Goal: Task Accomplishment & Management: Manage account settings

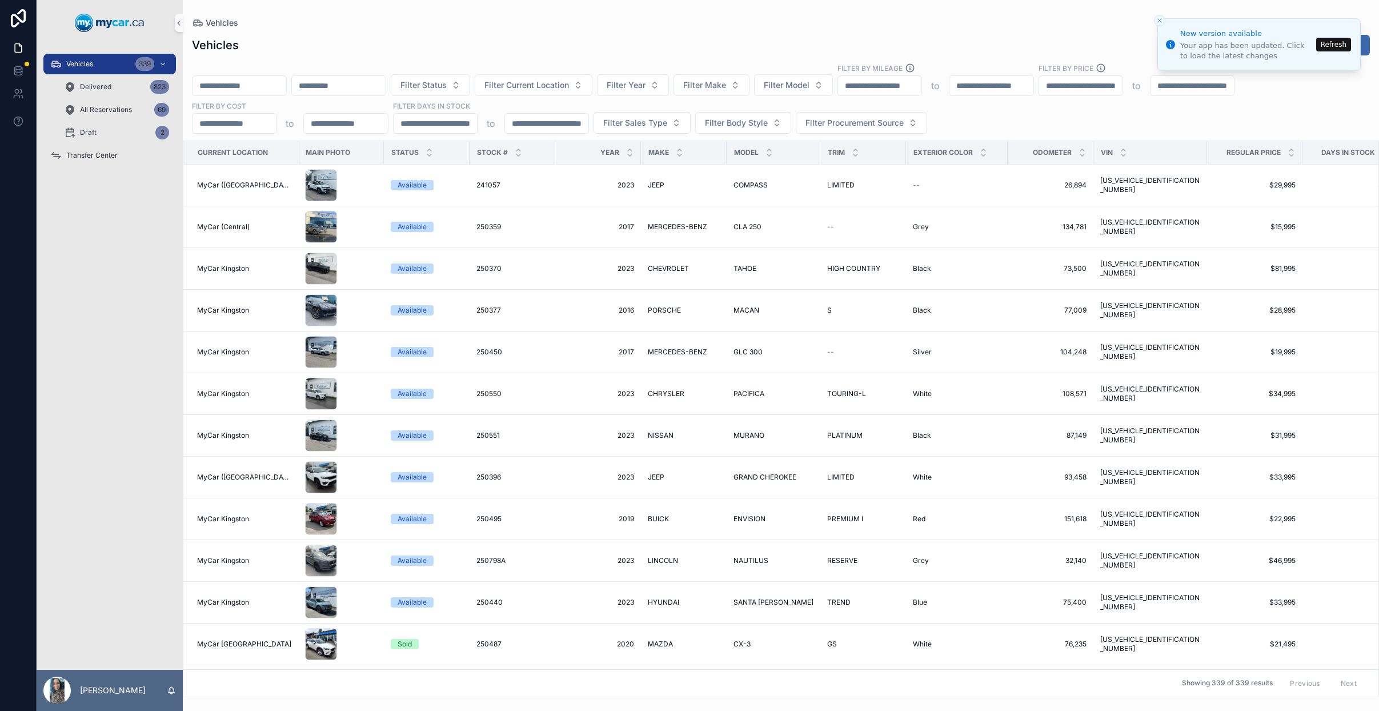
click at [282, 95] on div "scrollable content" at bounding box center [239, 85] width 95 height 21
click at [1346, 49] on button "Refresh" at bounding box center [1334, 45] width 35 height 14
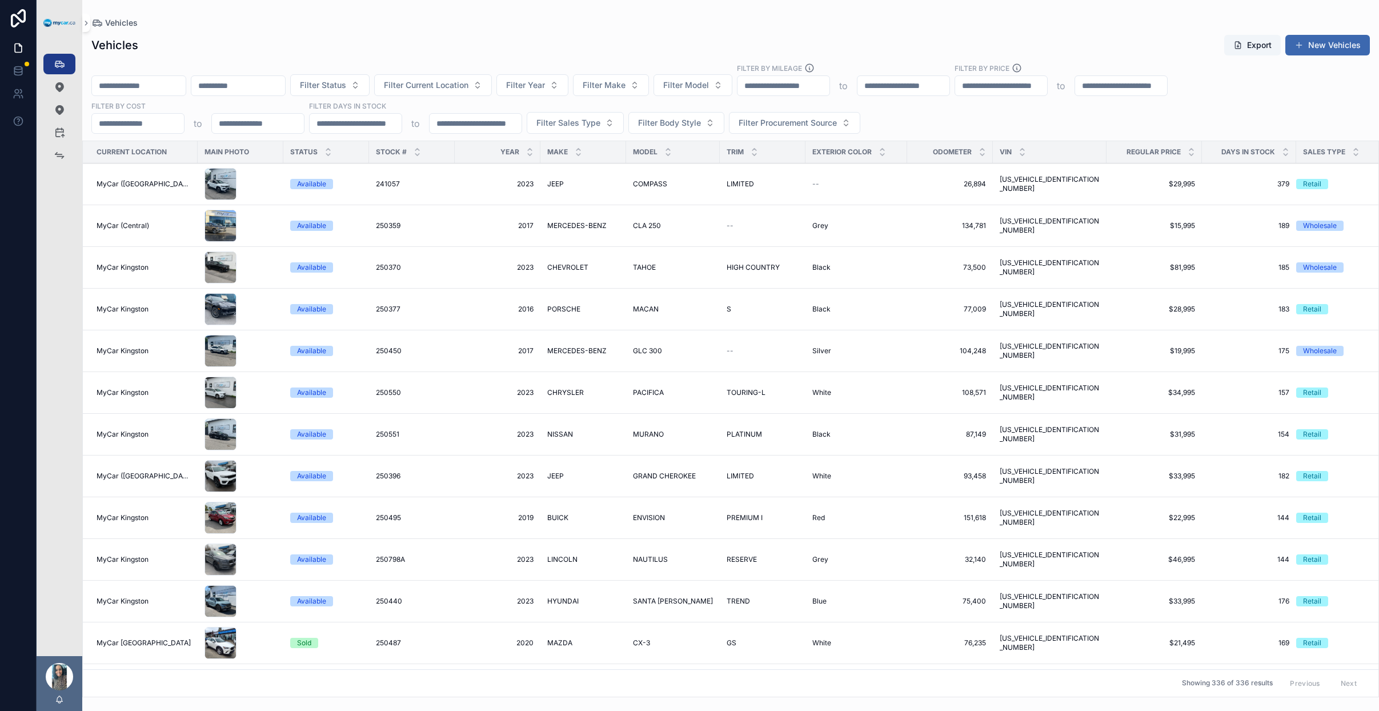
click at [153, 89] on input "scrollable content" at bounding box center [139, 86] width 94 height 16
paste input "******"
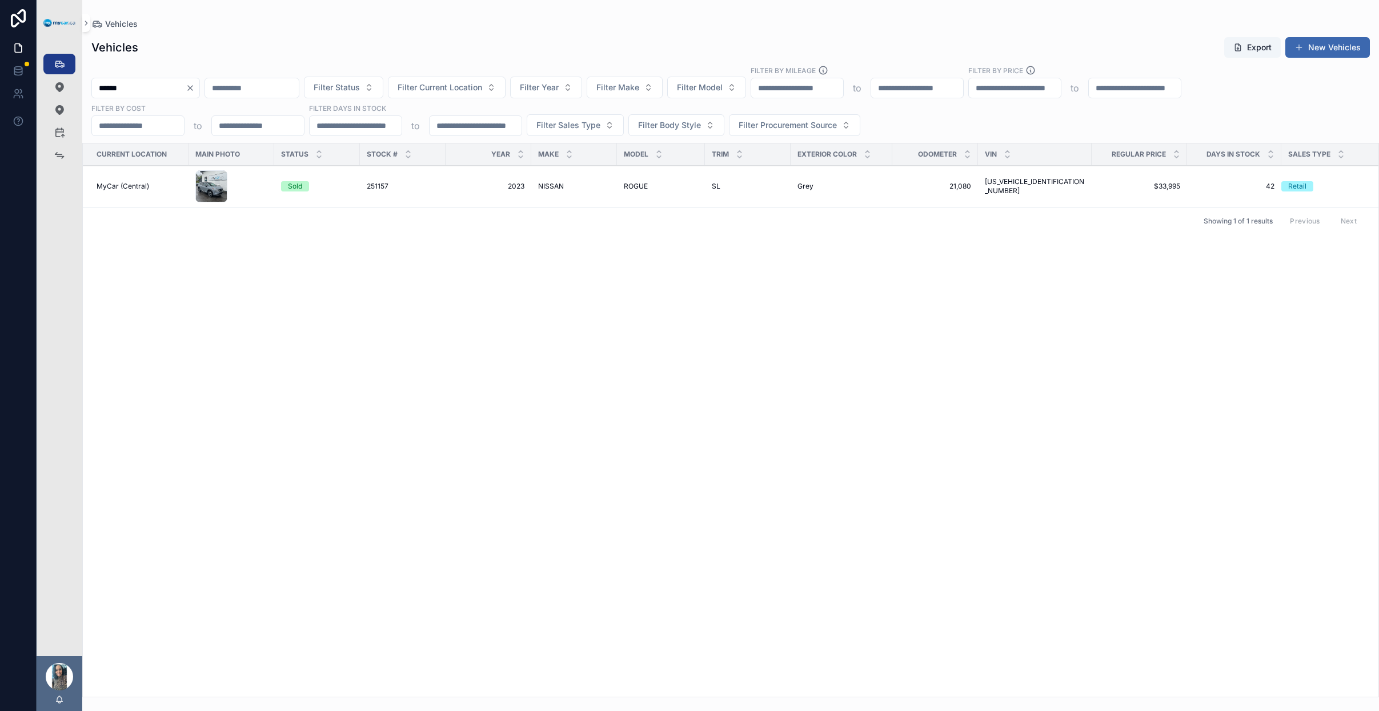
click at [144, 87] on input "******" at bounding box center [139, 88] width 94 height 16
paste input "scrollable content"
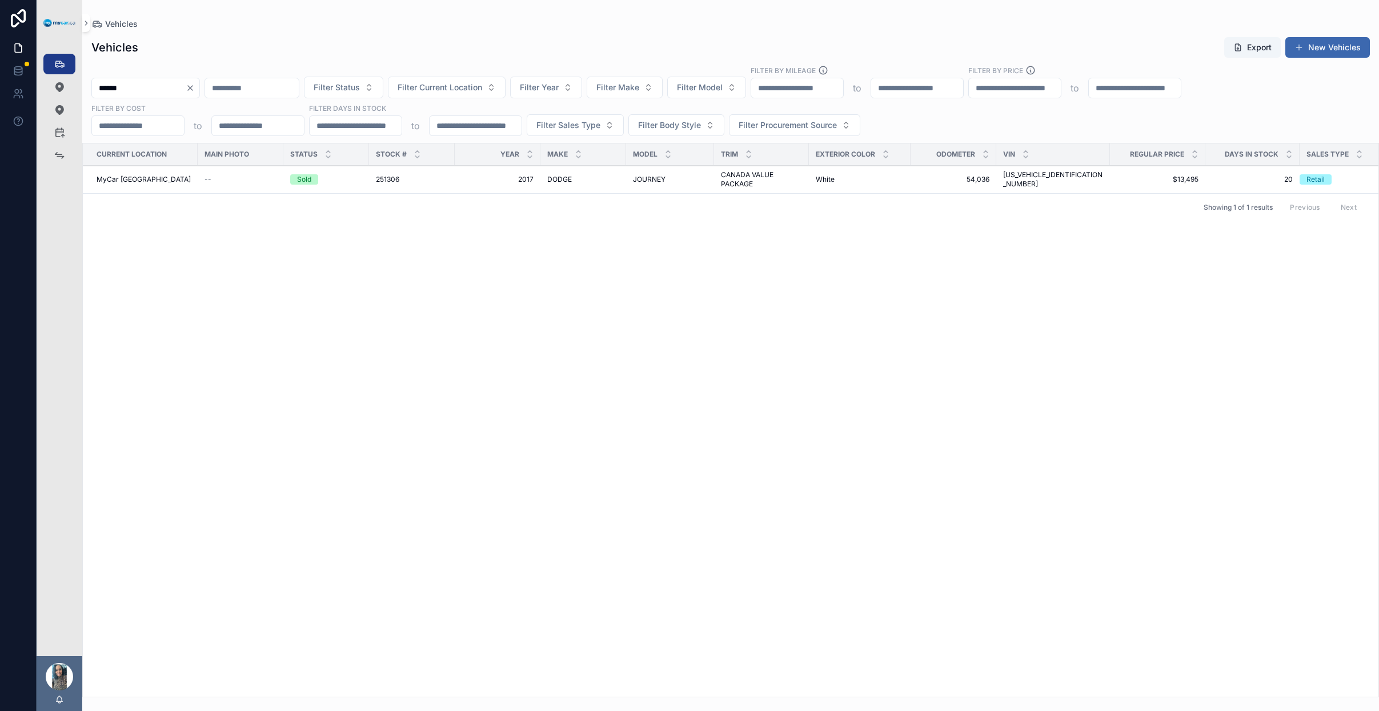
type input "******"
click at [195, 85] on icon "Clear" at bounding box center [190, 87] width 9 height 9
click at [151, 95] on input "scrollable content" at bounding box center [139, 88] width 94 height 16
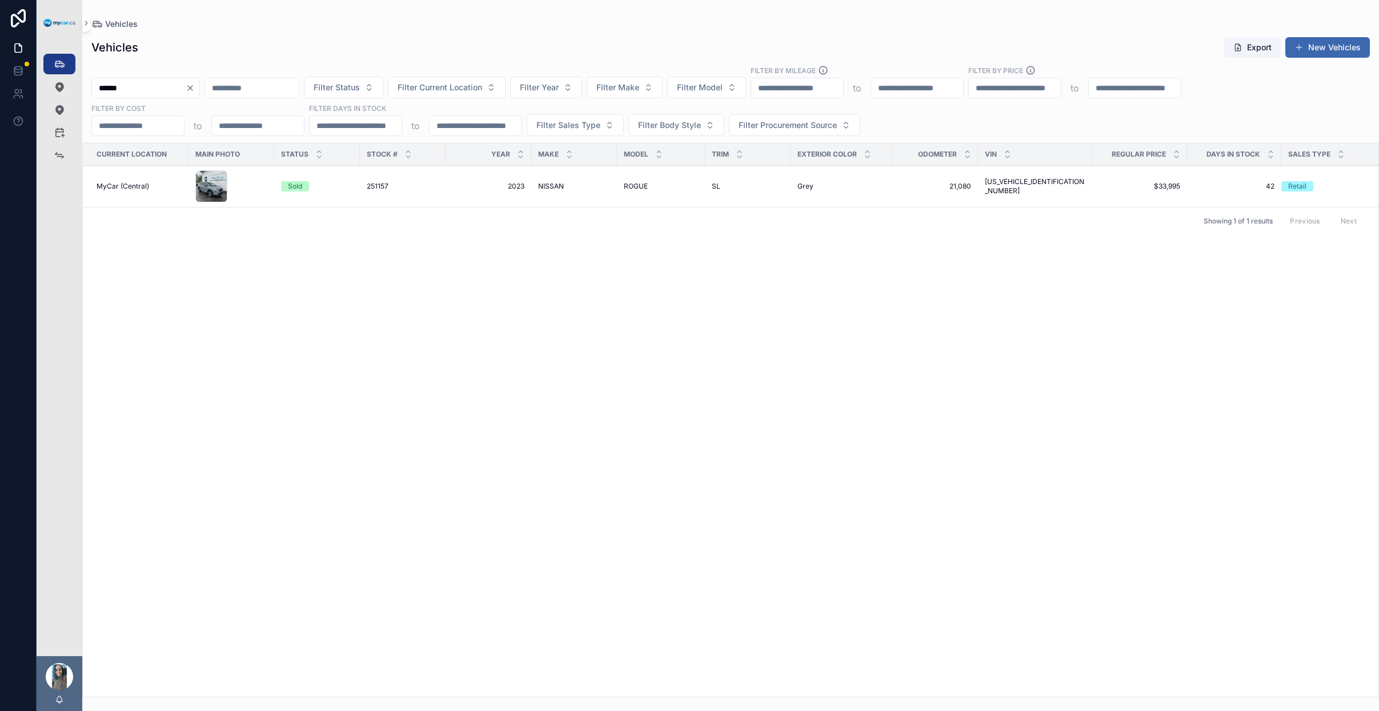
type input "******"
click at [195, 87] on icon "Clear" at bounding box center [190, 87] width 9 height 9
click at [159, 87] on input "scrollable content" at bounding box center [139, 88] width 94 height 16
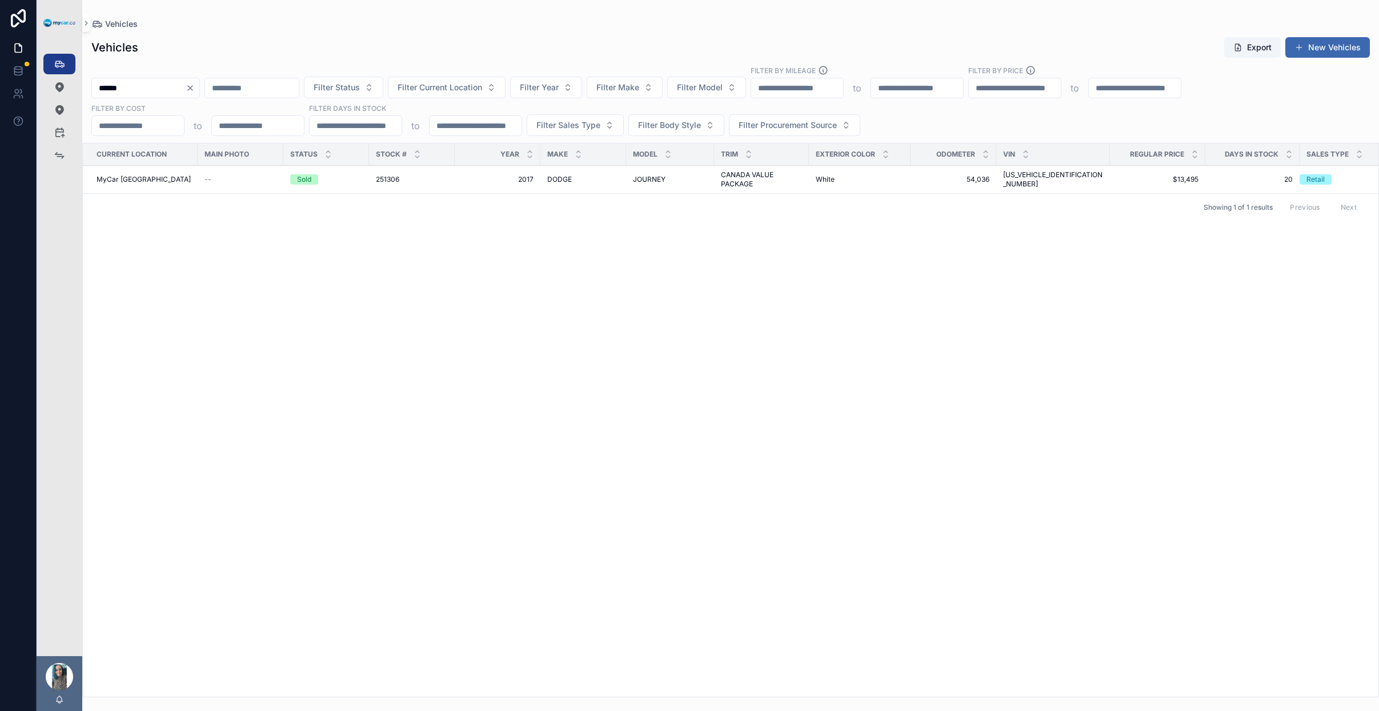
type input "******"
click at [195, 87] on icon "Clear" at bounding box center [190, 87] width 9 height 9
click at [151, 90] on input "scrollable content" at bounding box center [139, 88] width 94 height 16
type input "******"
click at [605, 186] on div "HYUNDAI HYUNDAI" at bounding box center [583, 186] width 72 height 9
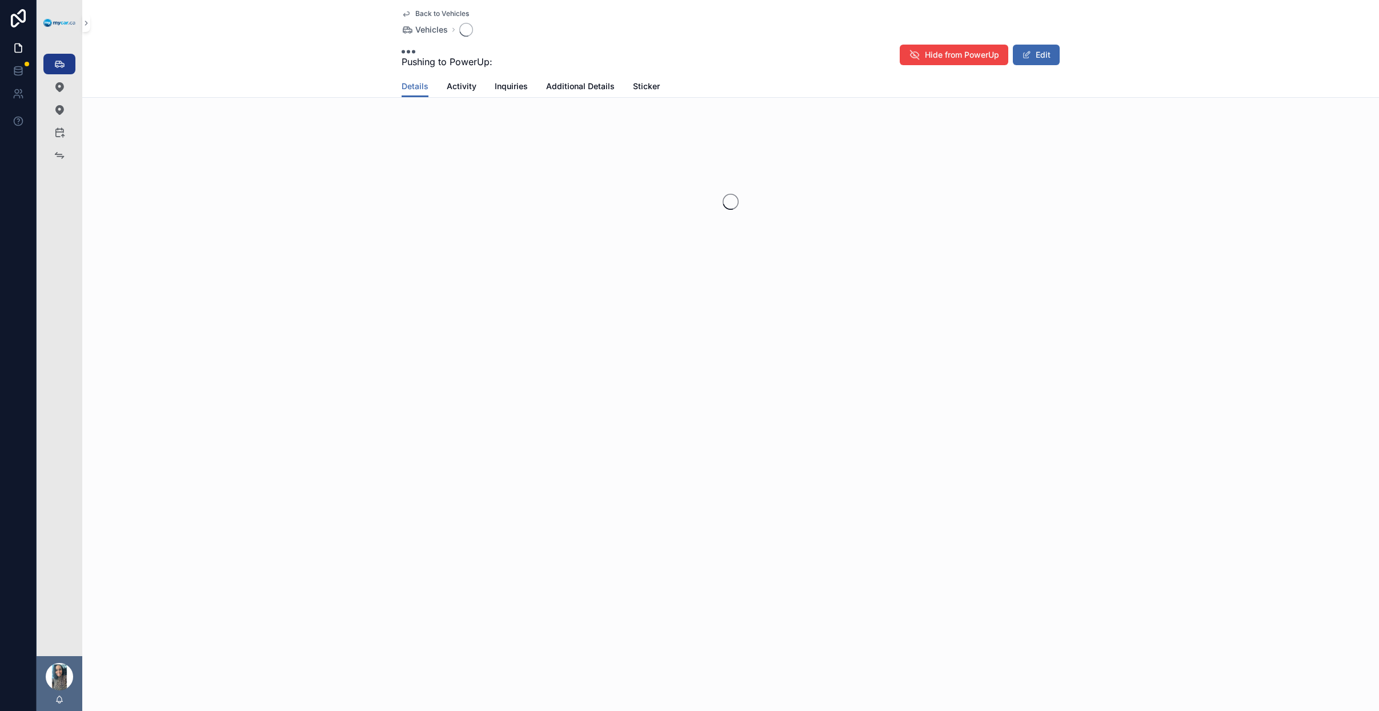
click at [717, 184] on div "scrollable content" at bounding box center [730, 201] width 1297 height 181
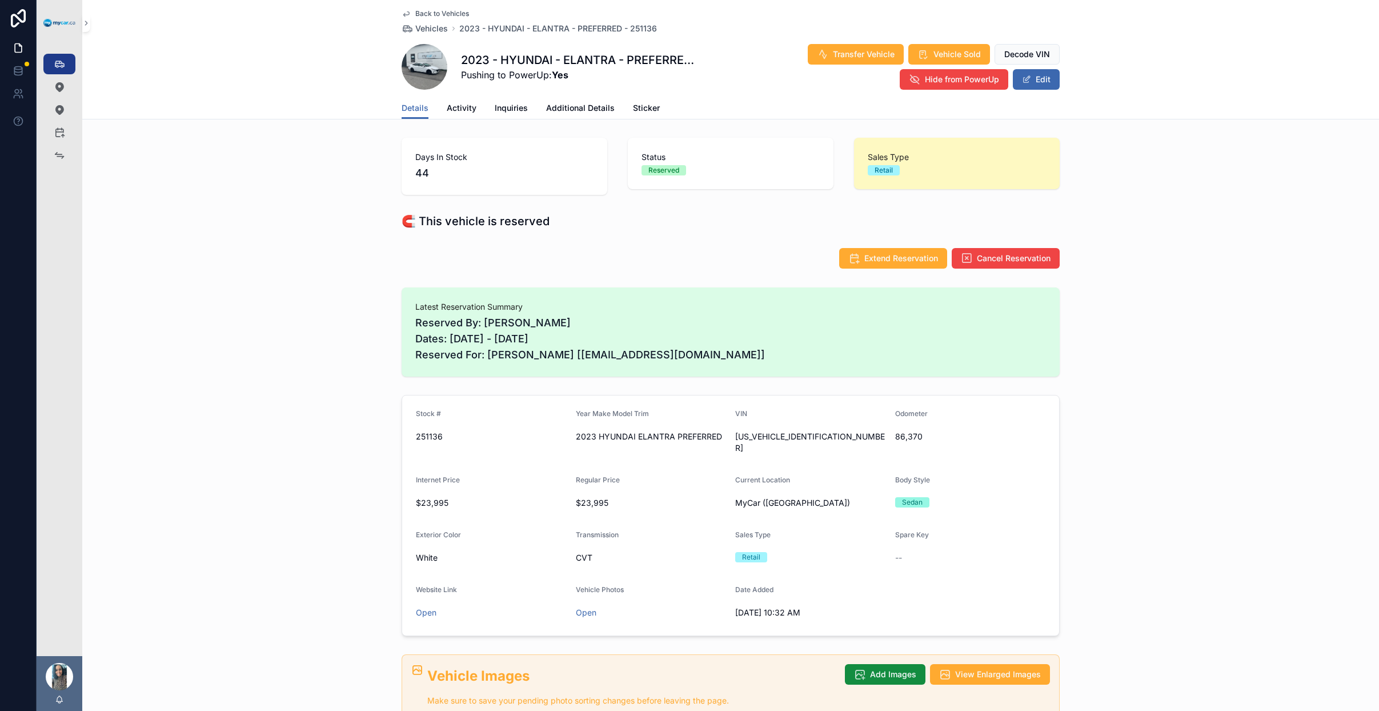
click at [410, 16] on link "Back to Vehicles" at bounding box center [435, 13] width 67 height 9
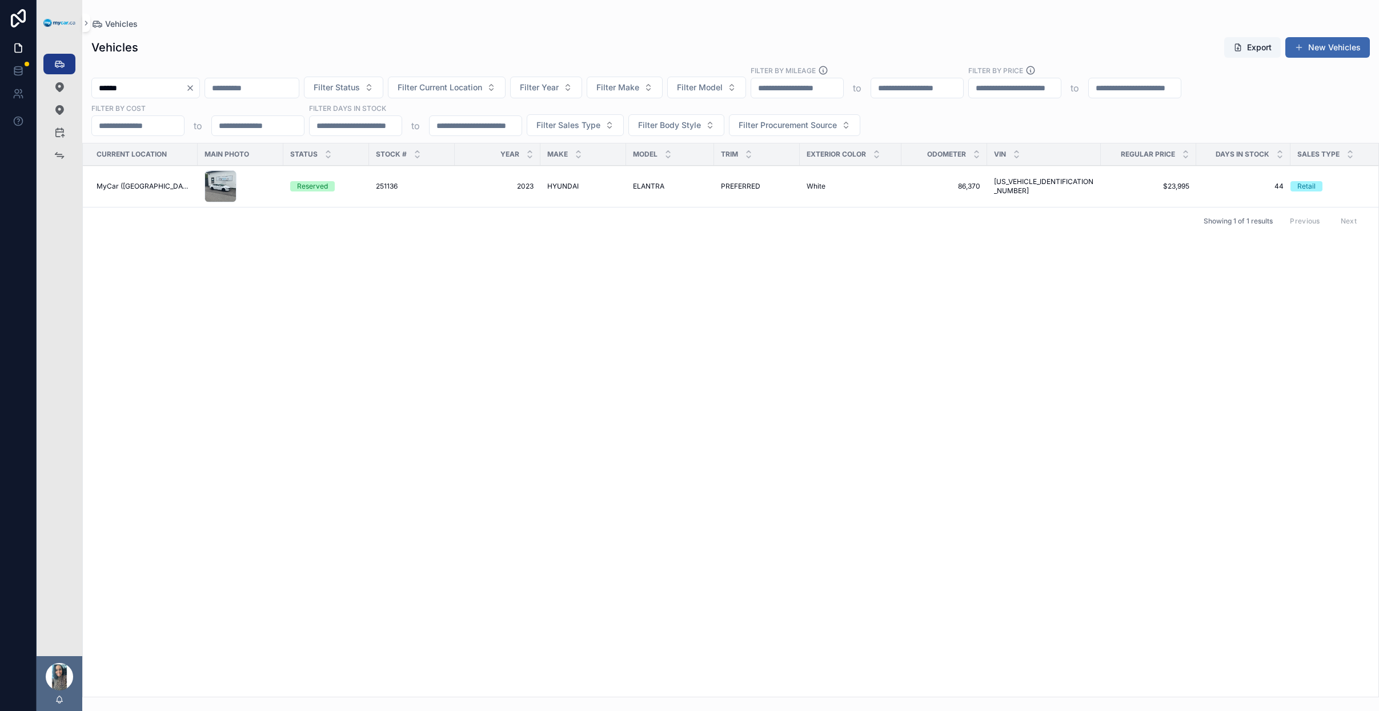
click at [200, 91] on div "******" at bounding box center [145, 88] width 109 height 21
click at [195, 90] on icon "Clear" at bounding box center [190, 87] width 9 height 9
click at [149, 89] on input "scrollable content" at bounding box center [139, 88] width 94 height 16
type input "******"
click at [58, 155] on icon "scrollable content" at bounding box center [59, 155] width 11 height 11
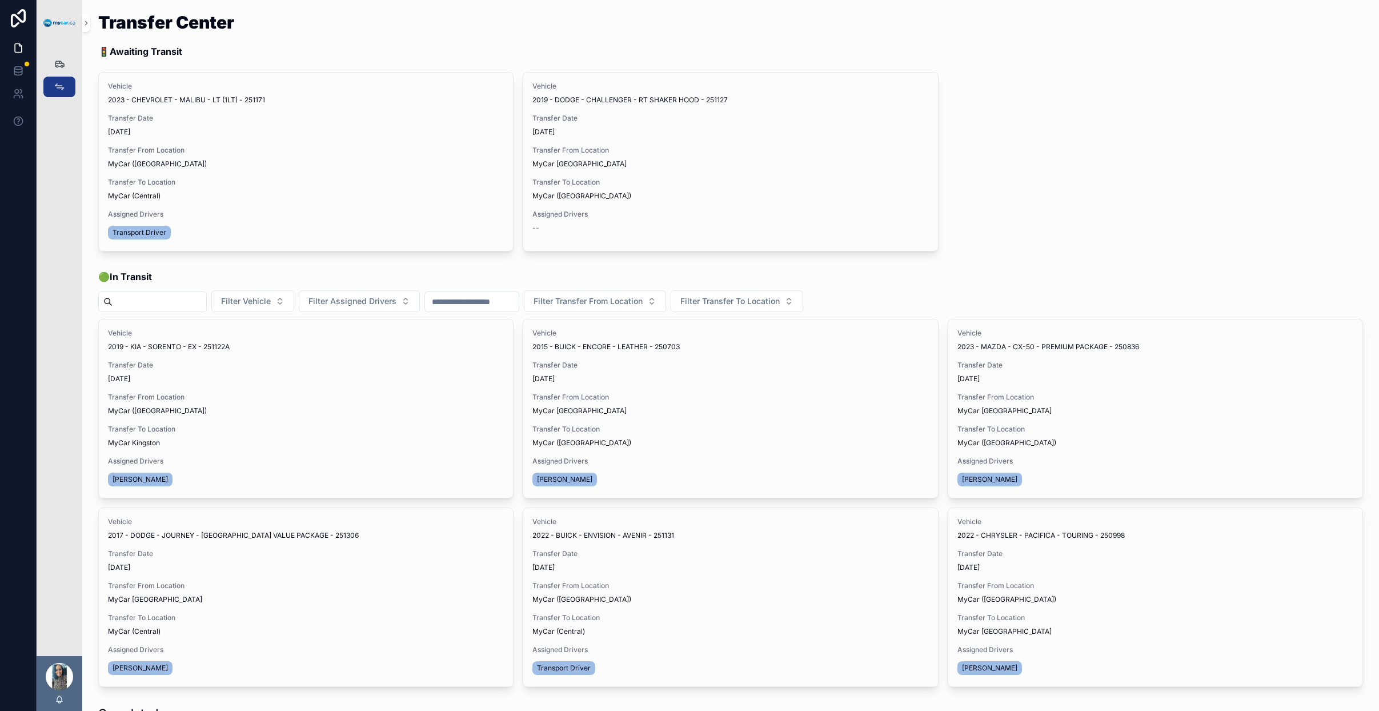
click at [0, 0] on button "Begin Trip" at bounding box center [0, 0] width 0 height 0
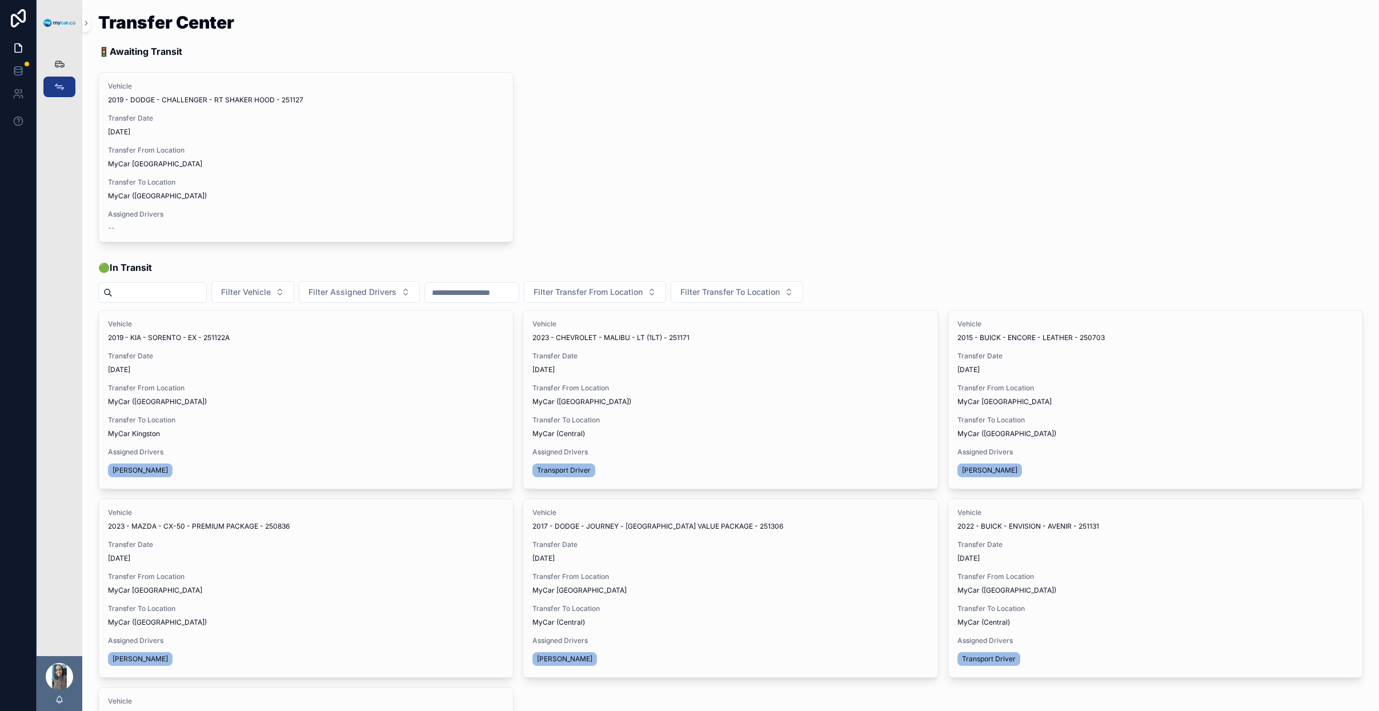
click at [0, 0] on span "Update Transfer" at bounding box center [0, 0] width 0 height 0
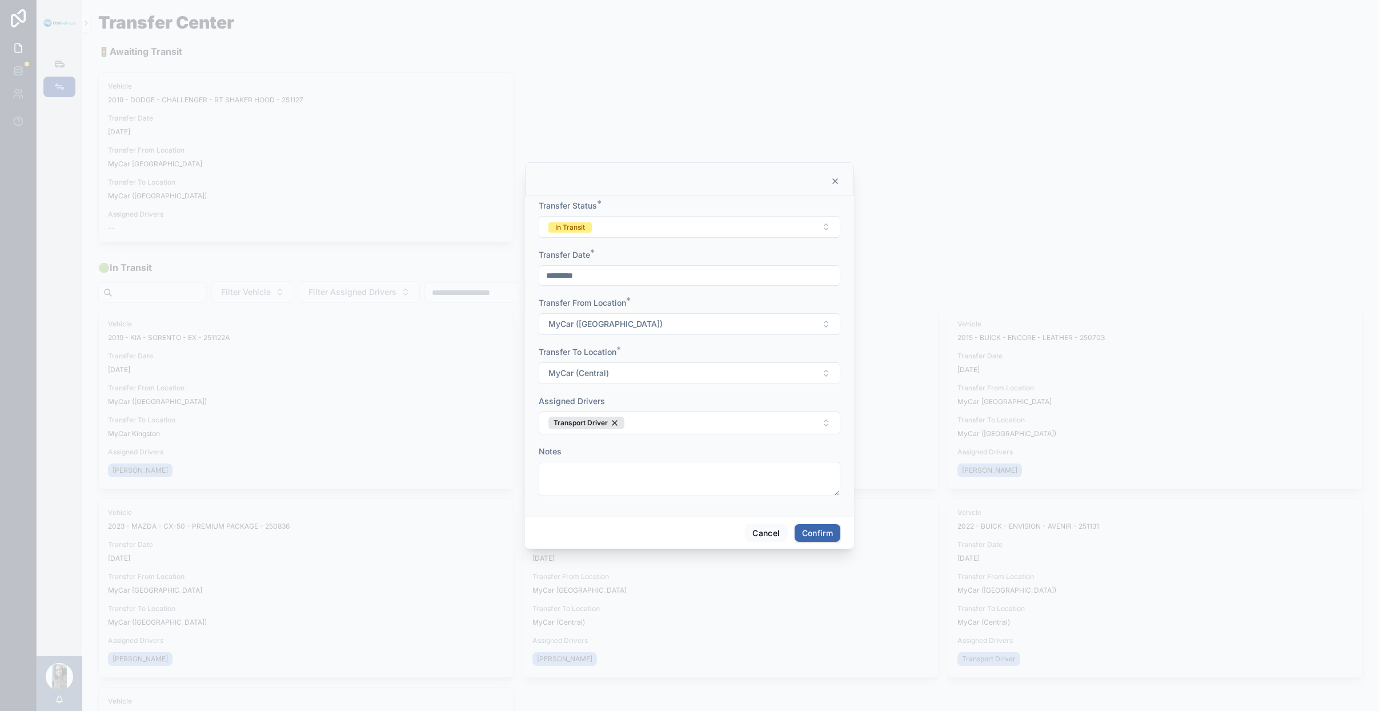
click at [691, 225] on button "In Transit" at bounding box center [690, 227] width 302 height 22
click at [652, 306] on div "Completed" at bounding box center [639, 307] width 35 height 10
click at [833, 530] on button "Confirm" at bounding box center [818, 533] width 46 height 18
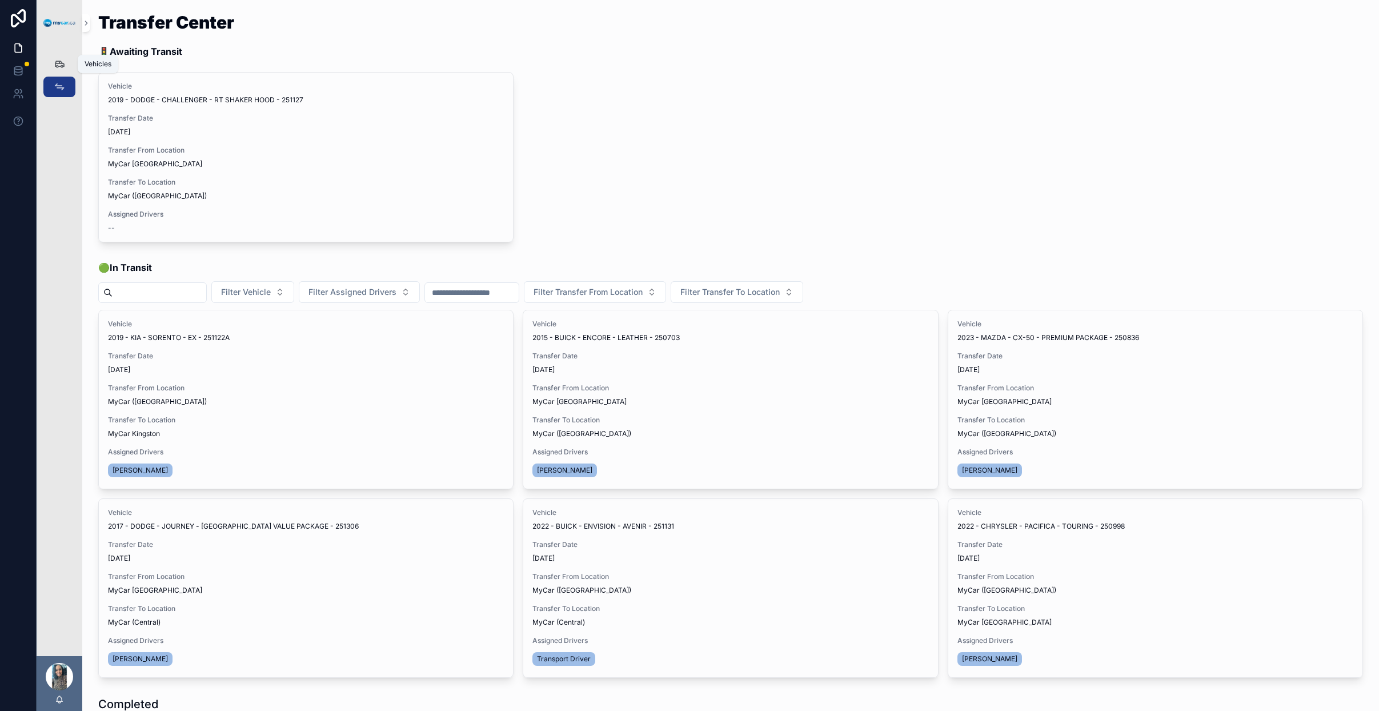
click at [64, 62] on icon "scrollable content" at bounding box center [59, 63] width 11 height 11
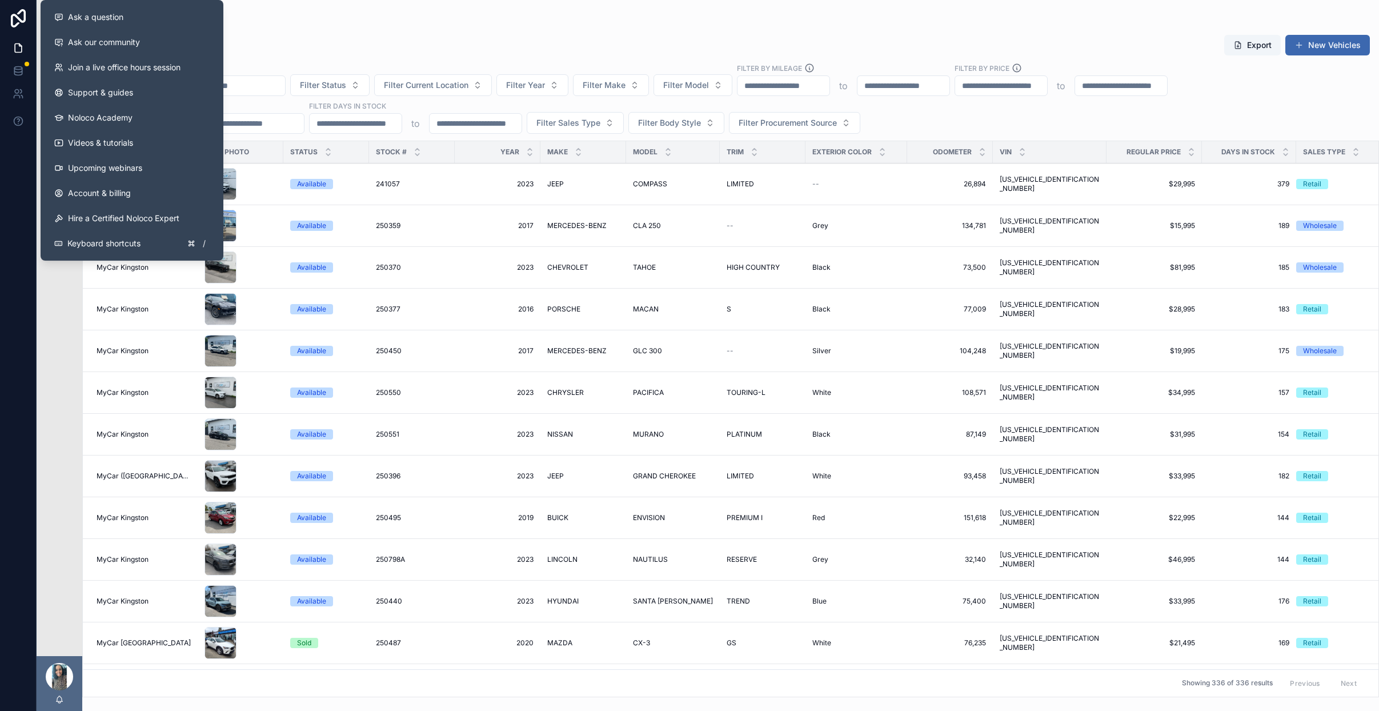
click at [415, 27] on div "Vehicles Export New Vehicles Filter Status Filter Current Location Filter Year …" at bounding box center [730, 362] width 1297 height 670
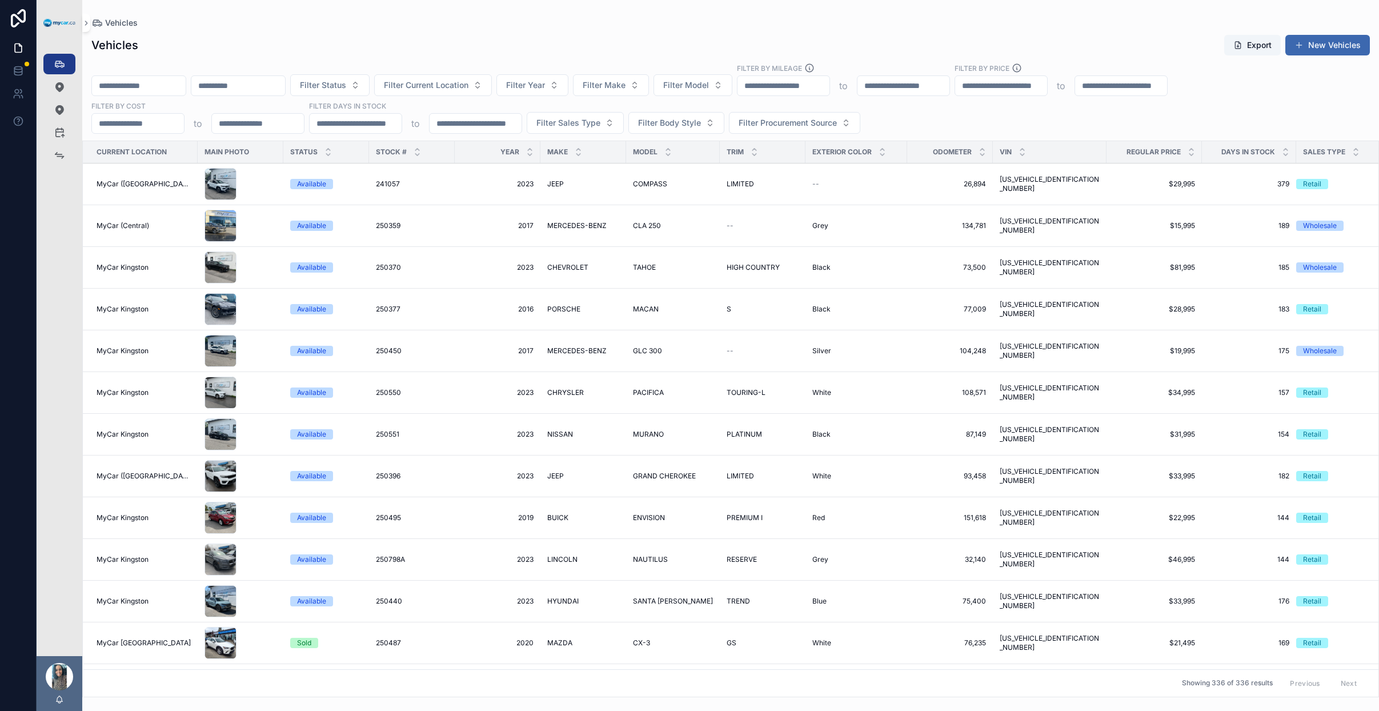
click at [123, 84] on input "scrollable content" at bounding box center [139, 86] width 94 height 16
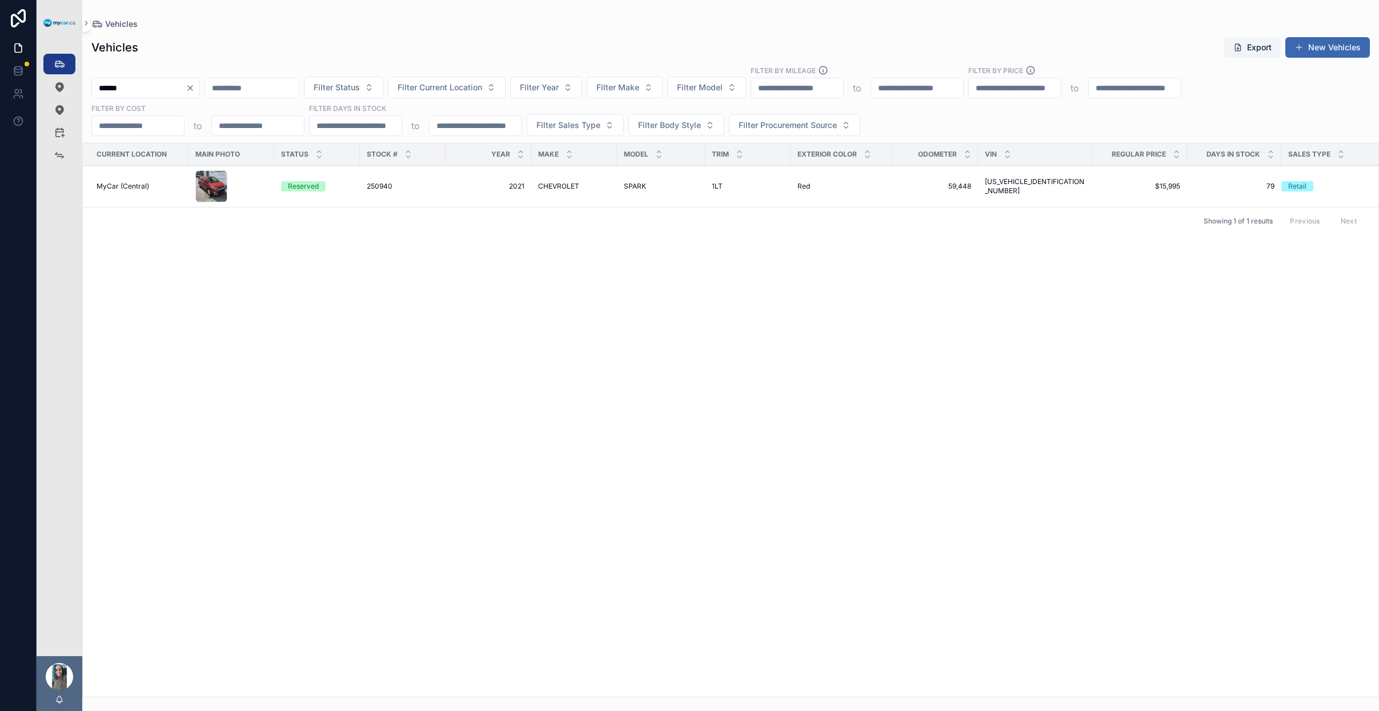
type input "******"
click at [427, 185] on div "250940 250940" at bounding box center [403, 186] width 72 height 9
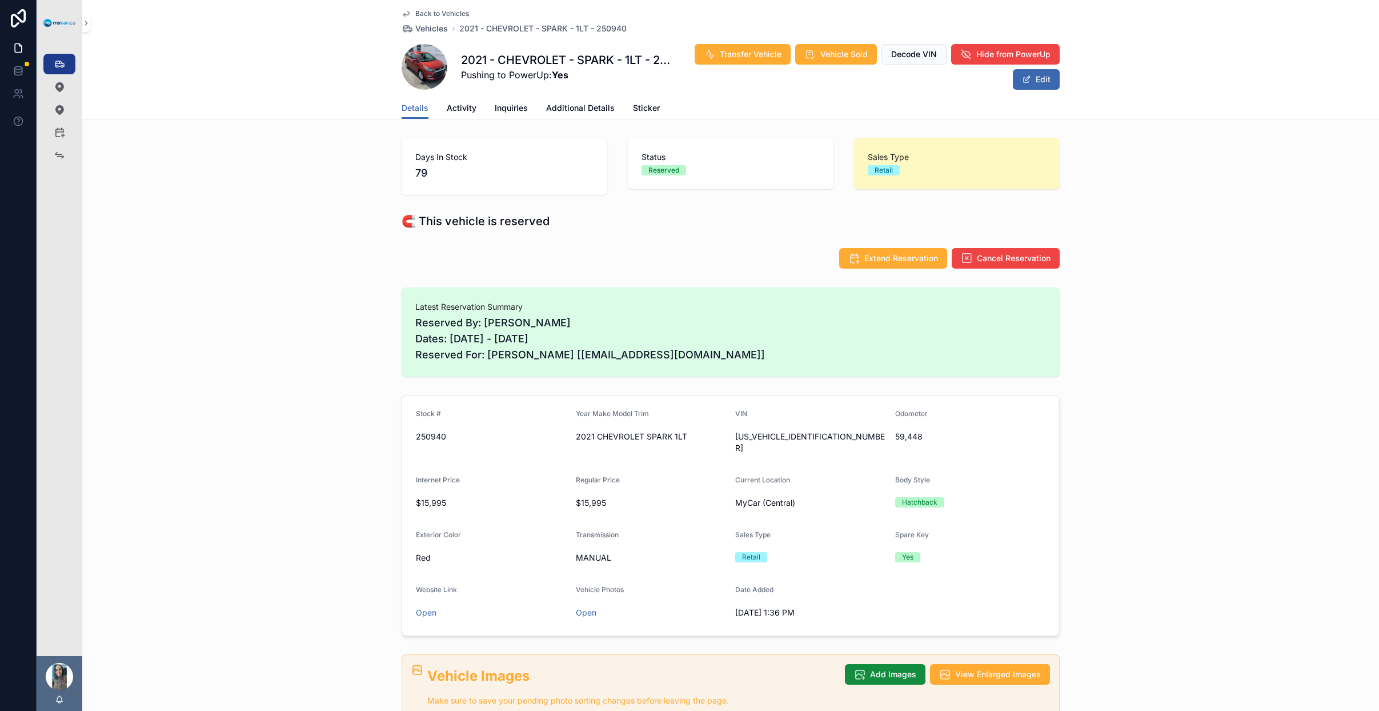
click at [746, 52] on span "Transfer Vehicle" at bounding box center [751, 54] width 62 height 11
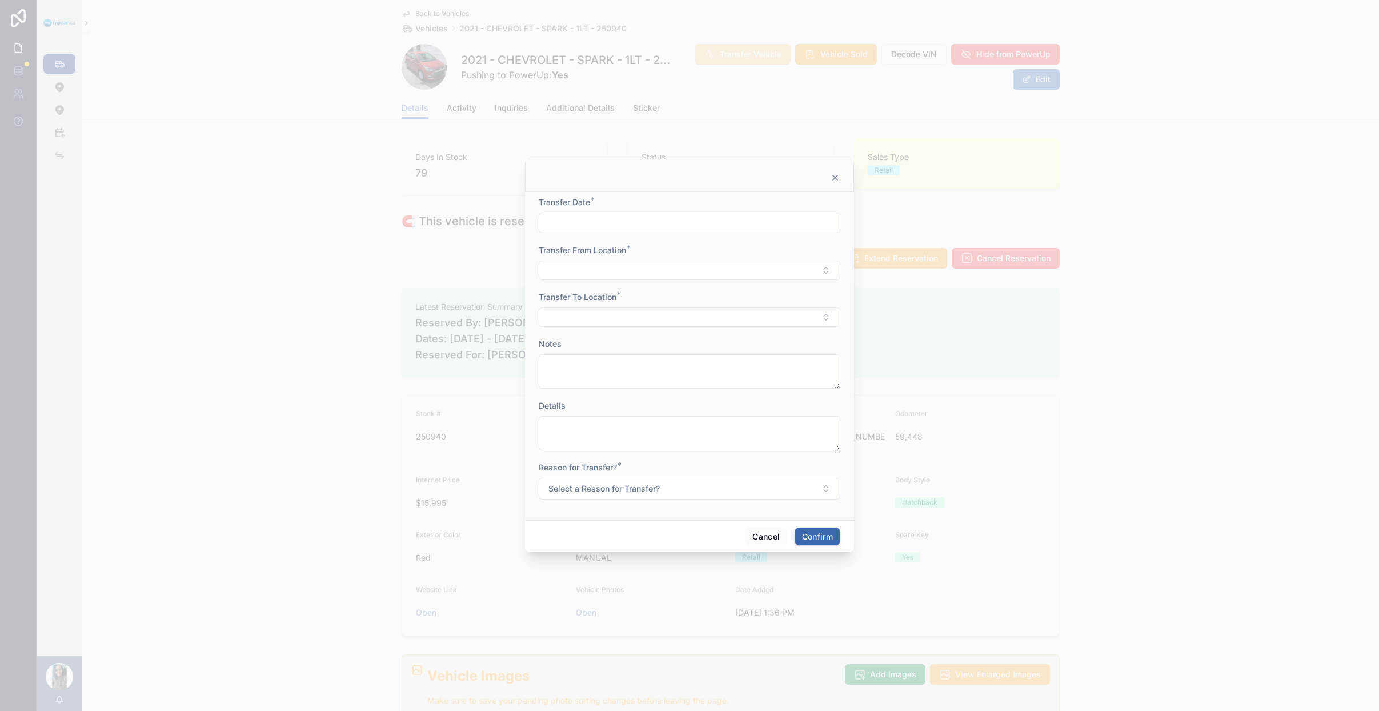
click at [647, 223] on input "text" at bounding box center [689, 223] width 301 height 16
click at [733, 320] on button "3" at bounding box center [731, 316] width 21 height 21
type input "*********"
click at [585, 261] on button "Select Button" at bounding box center [690, 270] width 302 height 19
click at [659, 369] on span "MyCar (Central)" at bounding box center [645, 370] width 60 height 11
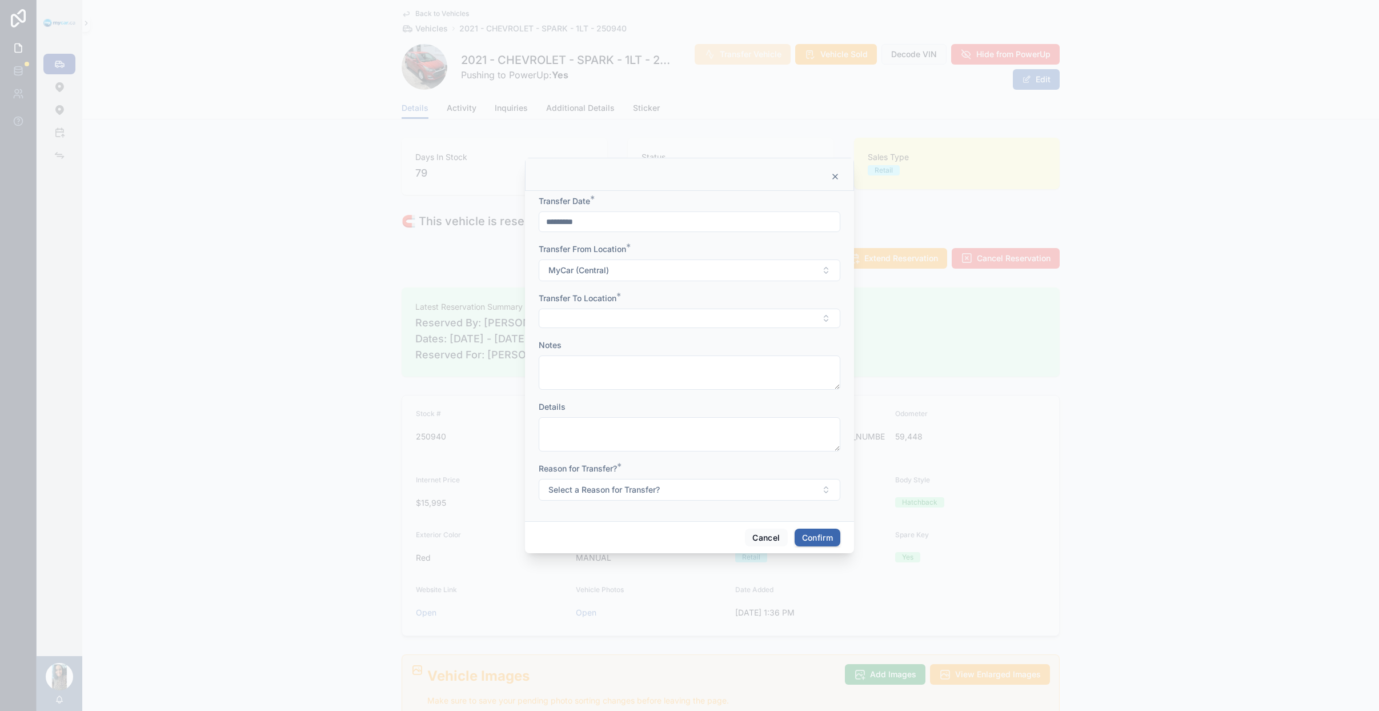
click at [652, 320] on button "Select Button" at bounding box center [690, 318] width 302 height 19
click at [683, 433] on span "MyCar ([GEOGRAPHIC_DATA])" at bounding box center [672, 436] width 115 height 11
click at [647, 503] on form "Transfer Date * ********* Transfer From Location * MyCar (Central) Transfer To …" at bounding box center [690, 353] width 302 height 319
click at [666, 495] on button "Select a Reason for Transfer?" at bounding box center [690, 491] width 302 height 22
click at [666, 540] on div "For Stock" at bounding box center [689, 536] width 159 height 17
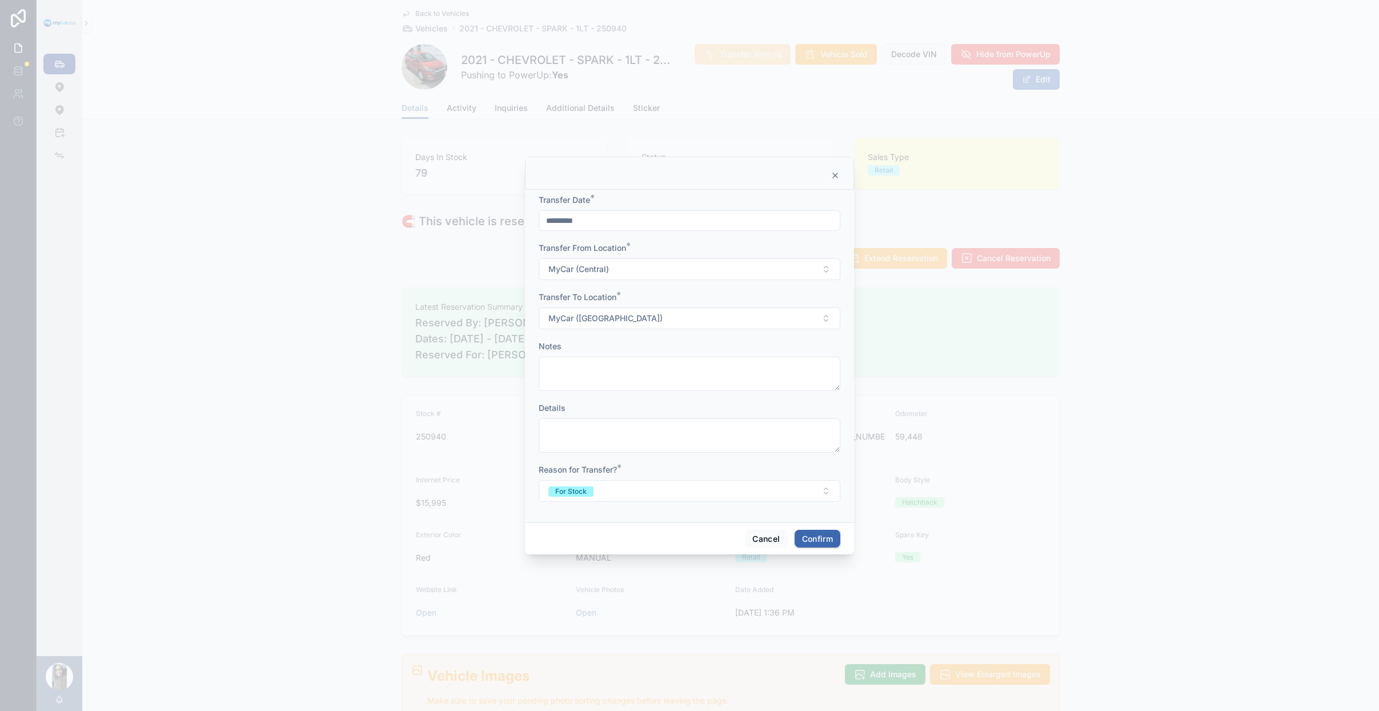
click at [834, 534] on button "Confirm" at bounding box center [818, 539] width 46 height 18
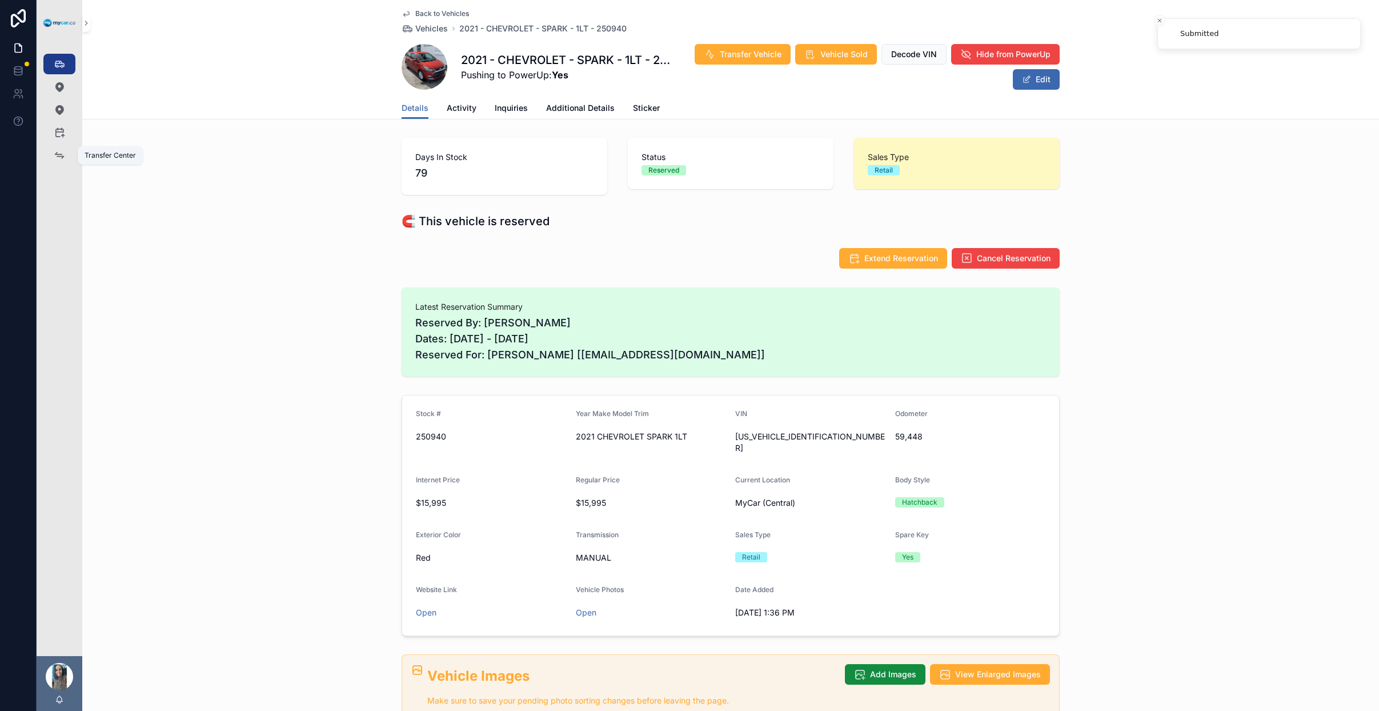
click at [61, 156] on icon "scrollable content" at bounding box center [59, 155] width 11 height 11
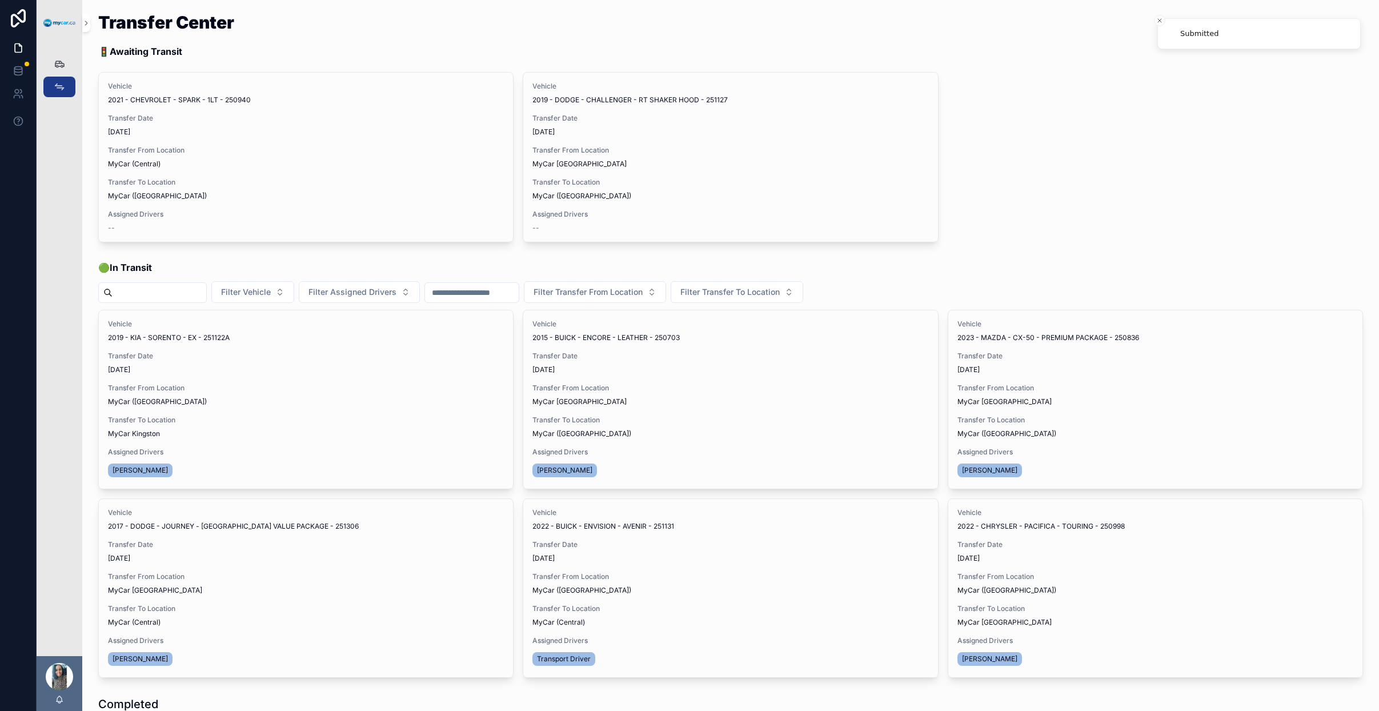
click at [0, 0] on span "Assign Driver" at bounding box center [0, 0] width 0 height 0
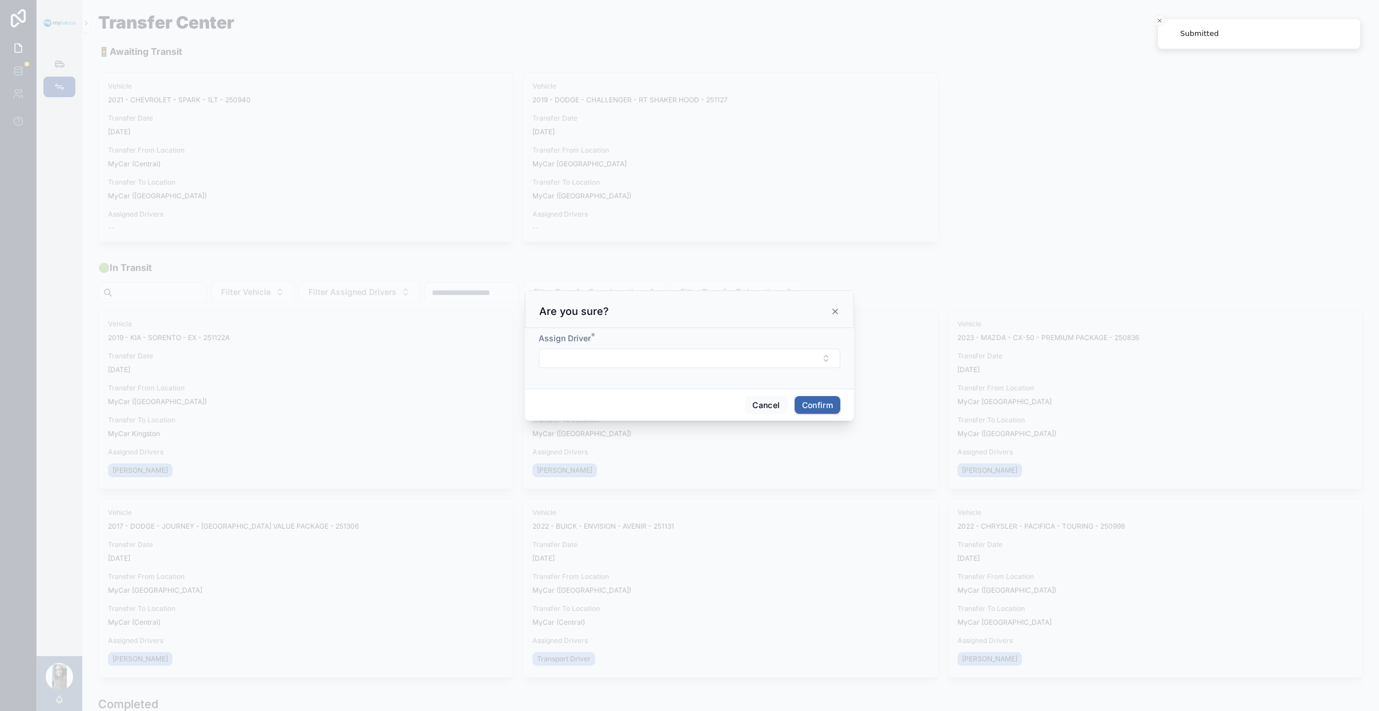
click at [747, 362] on button "Select Button" at bounding box center [690, 358] width 302 height 19
drag, startPoint x: 691, startPoint y: 499, endPoint x: 728, endPoint y: 473, distance: 45.0
click at [691, 499] on div "Transport Driver" at bounding box center [689, 495] width 159 height 18
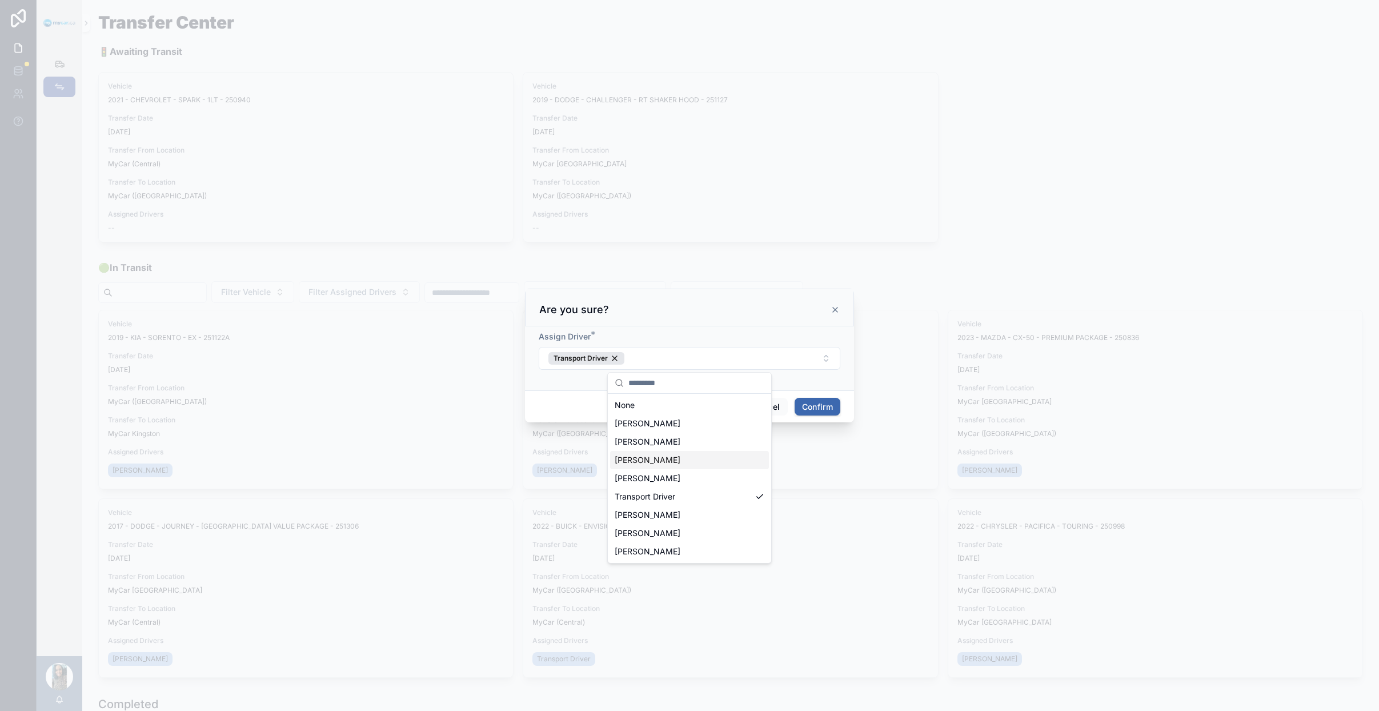
click at [831, 404] on button "Confirm" at bounding box center [818, 407] width 46 height 18
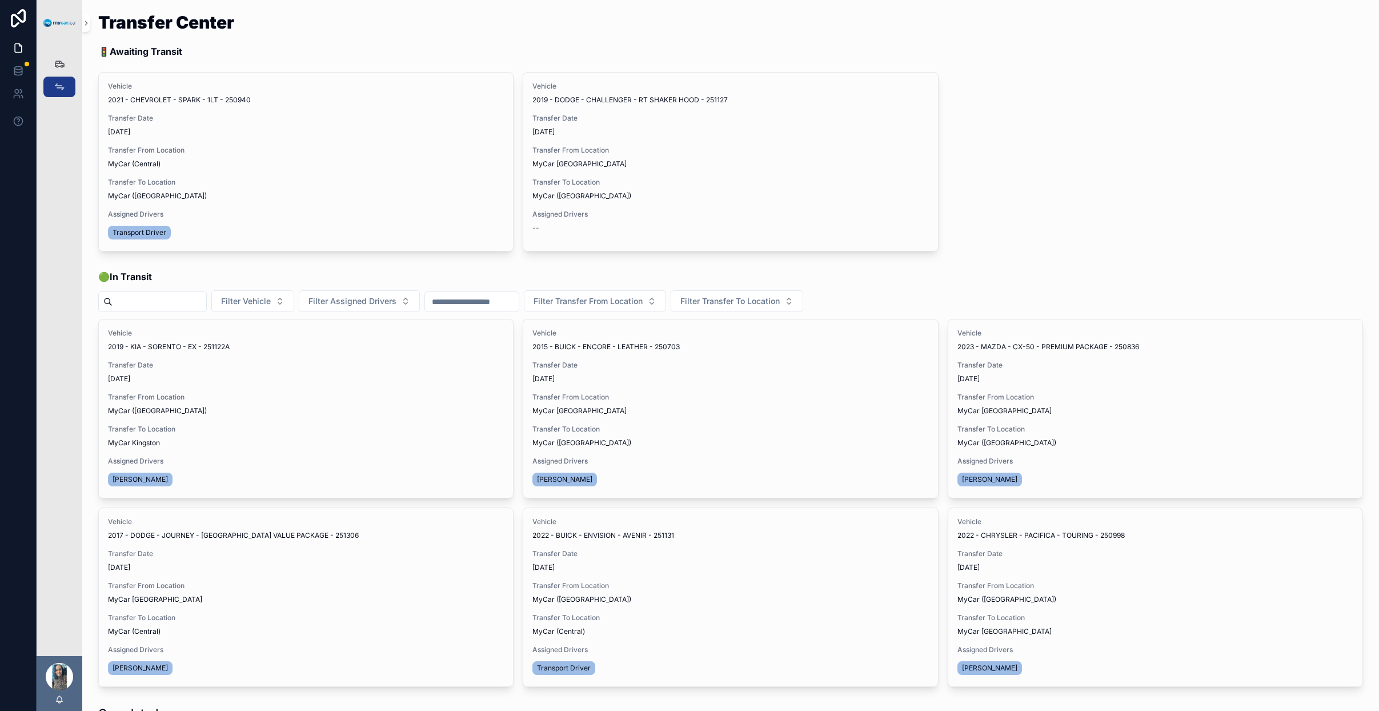
click at [0, 0] on span "Begin Trip" at bounding box center [0, 0] width 0 height 0
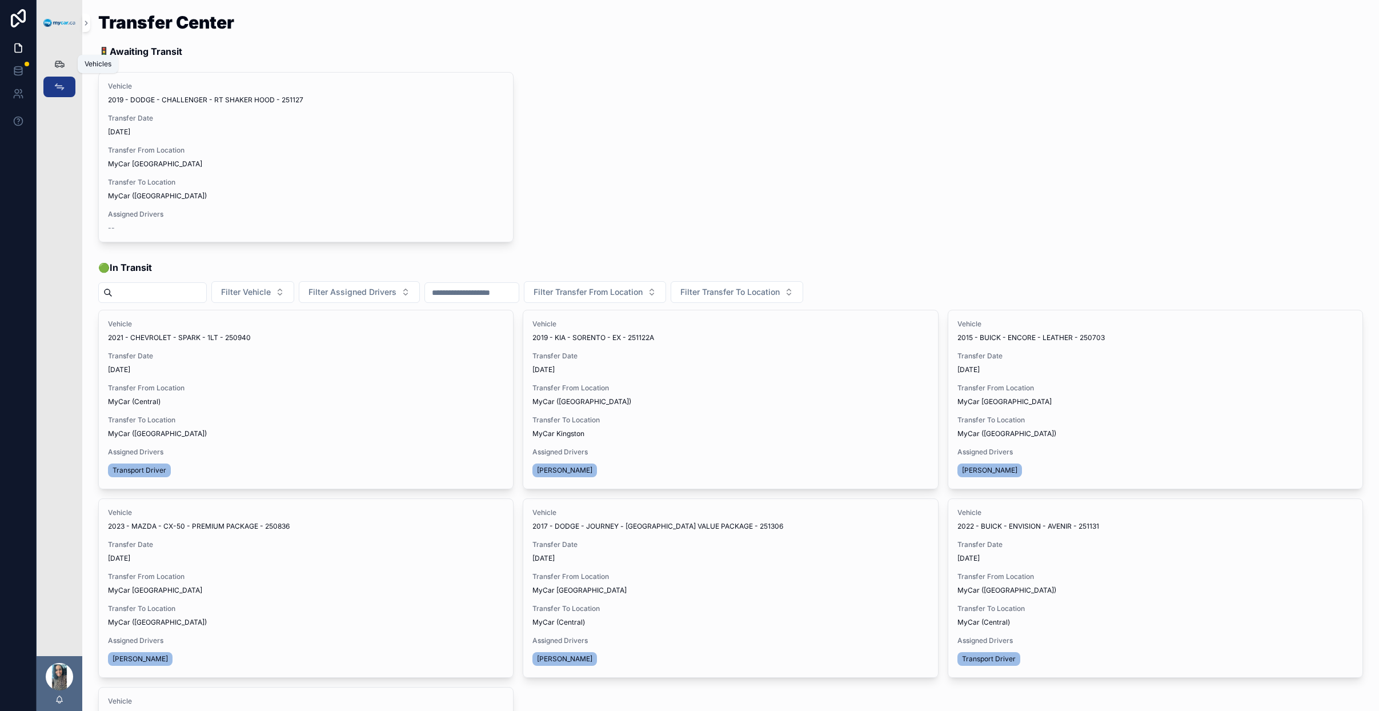
click at [61, 64] on icon "scrollable content" at bounding box center [59, 63] width 11 height 11
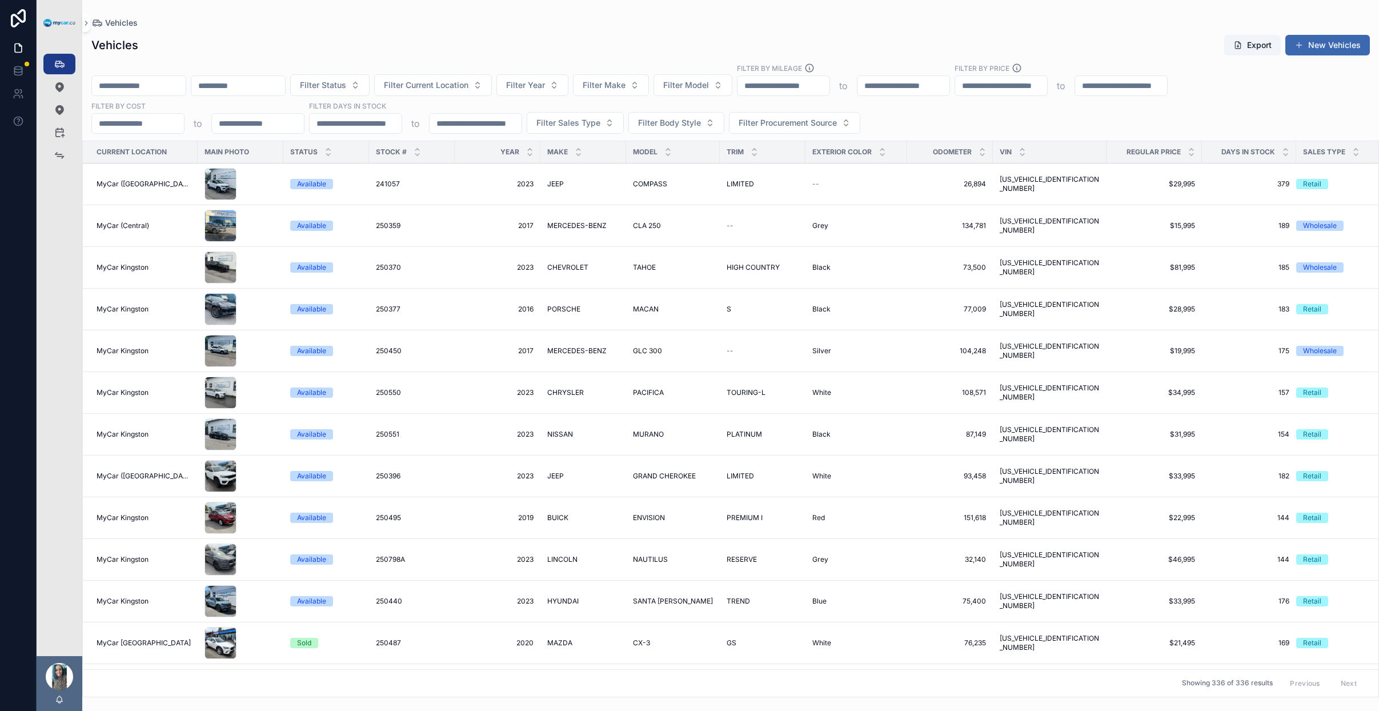
click at [261, 78] on input "scrollable content" at bounding box center [238, 86] width 94 height 16
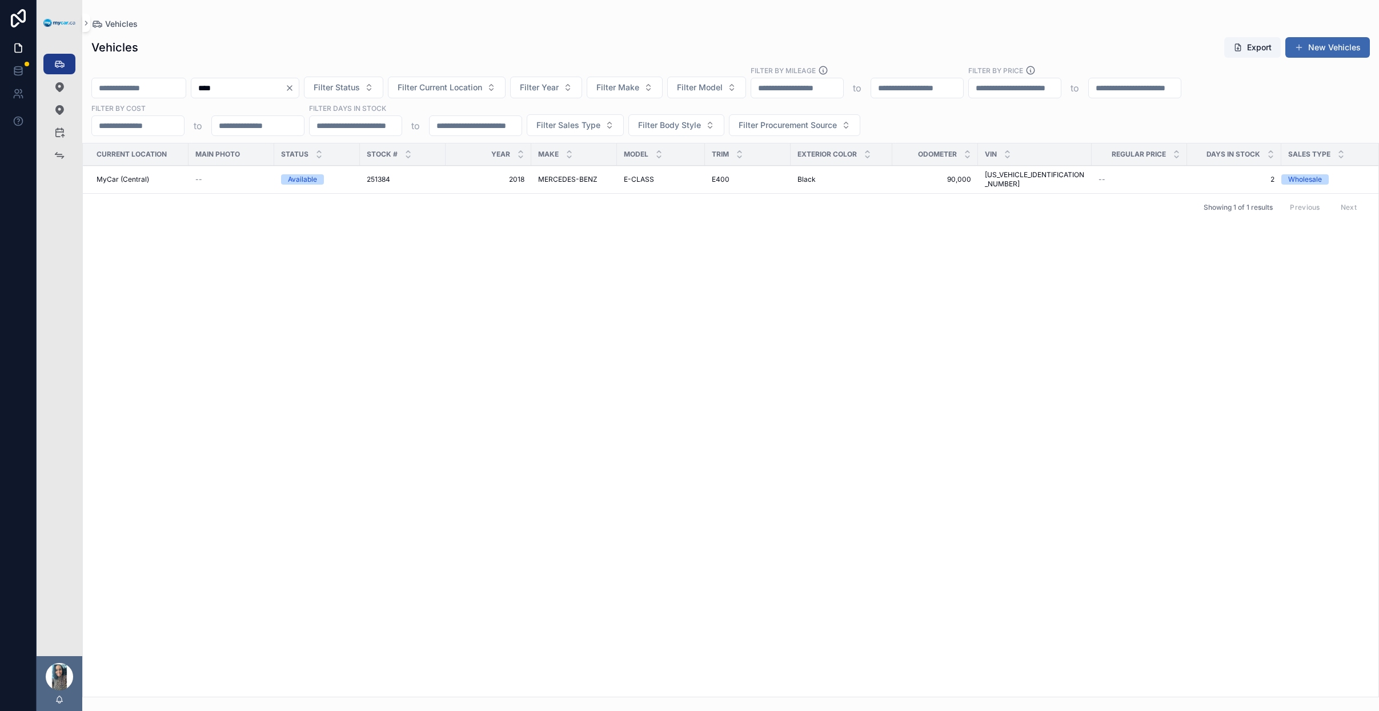
type input "****"
click at [579, 179] on span "MERCEDES-BENZ" at bounding box center [567, 179] width 59 height 9
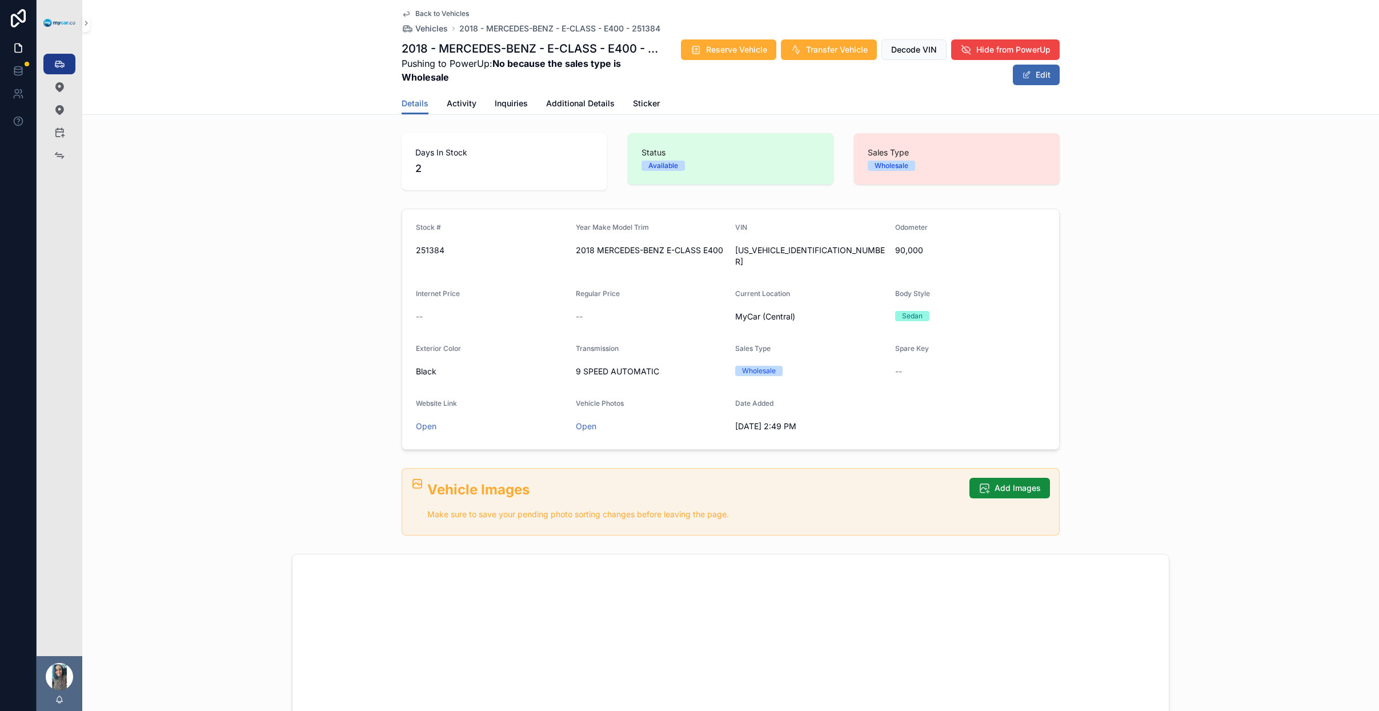
click at [443, 10] on span "Back to Vehicles" at bounding box center [442, 13] width 54 height 9
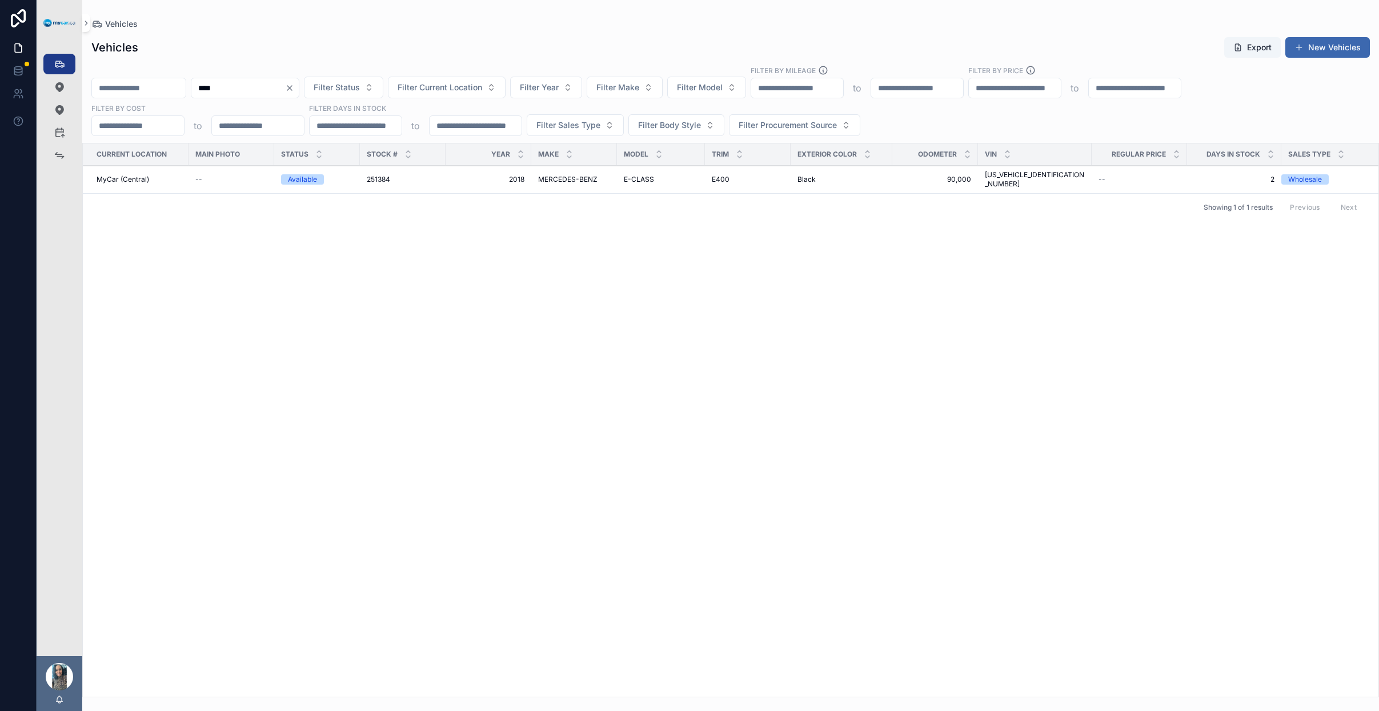
click at [294, 89] on icon "Clear" at bounding box center [289, 87] width 9 height 9
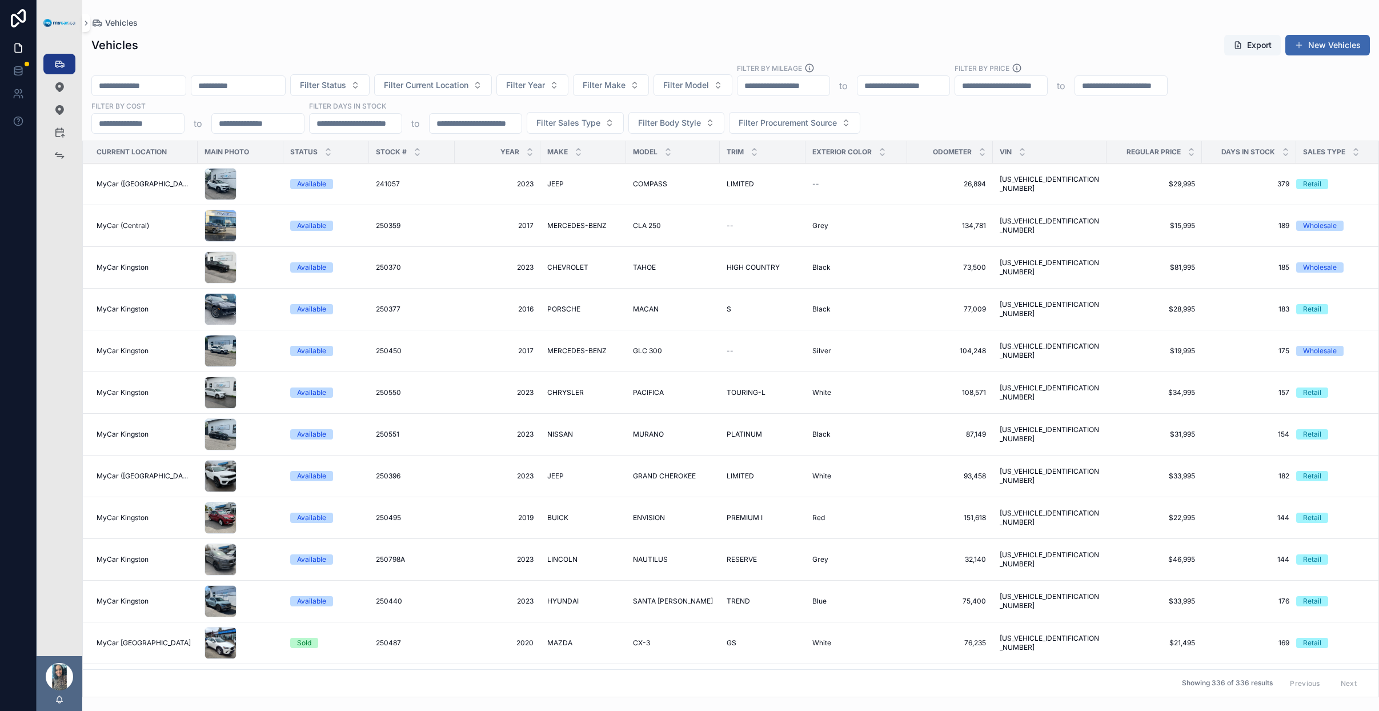
click at [250, 89] on input "scrollable content" at bounding box center [238, 86] width 94 height 16
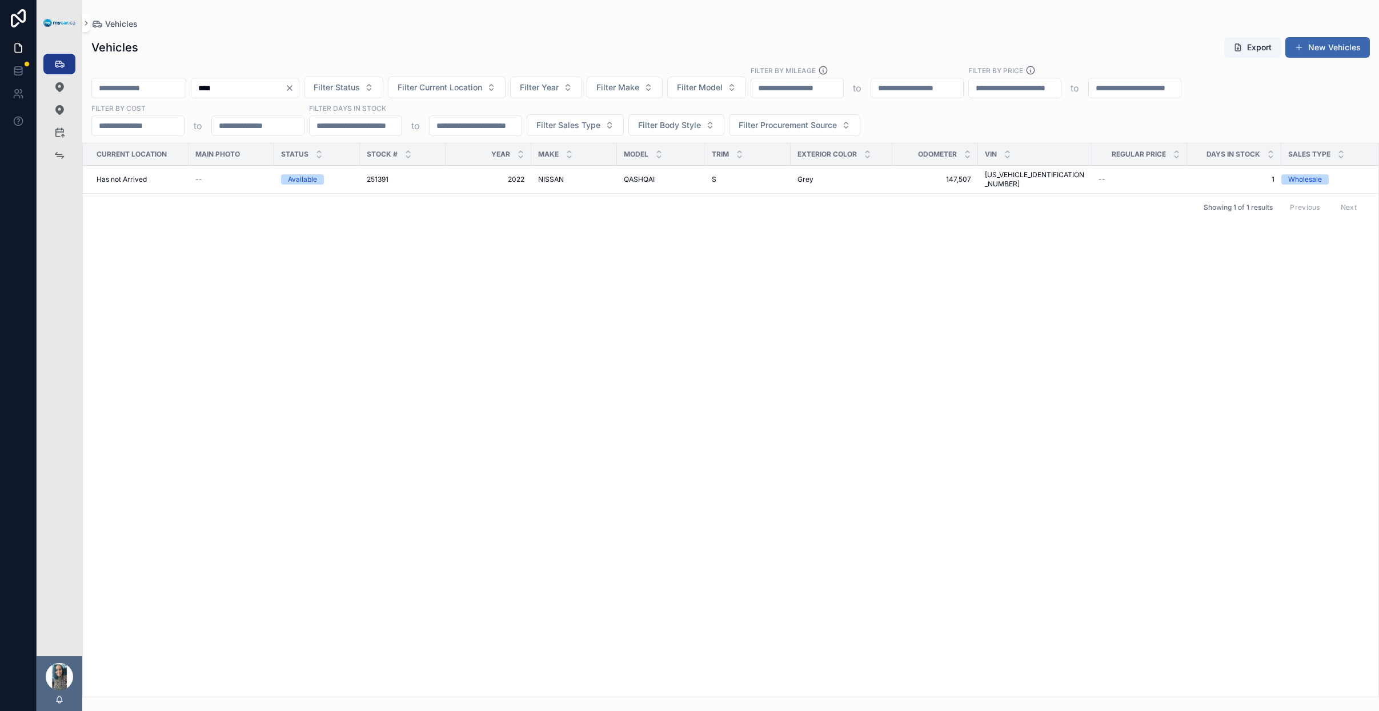
type input "****"
click at [684, 181] on td "QASHQAI QASHQAI" at bounding box center [661, 180] width 88 height 28
click at [690, 178] on div "QASHQAI QASHQAI" at bounding box center [661, 179] width 74 height 9
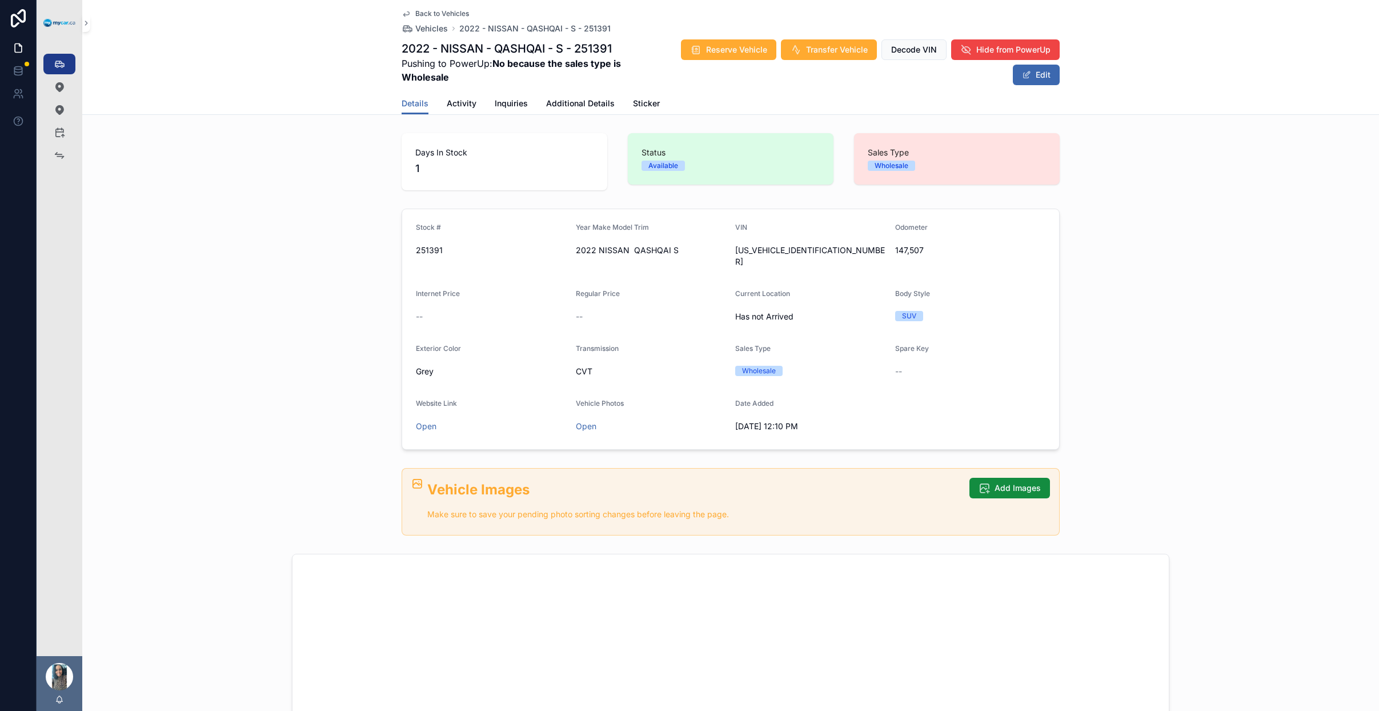
click at [1034, 78] on button "Edit" at bounding box center [1036, 75] width 47 height 21
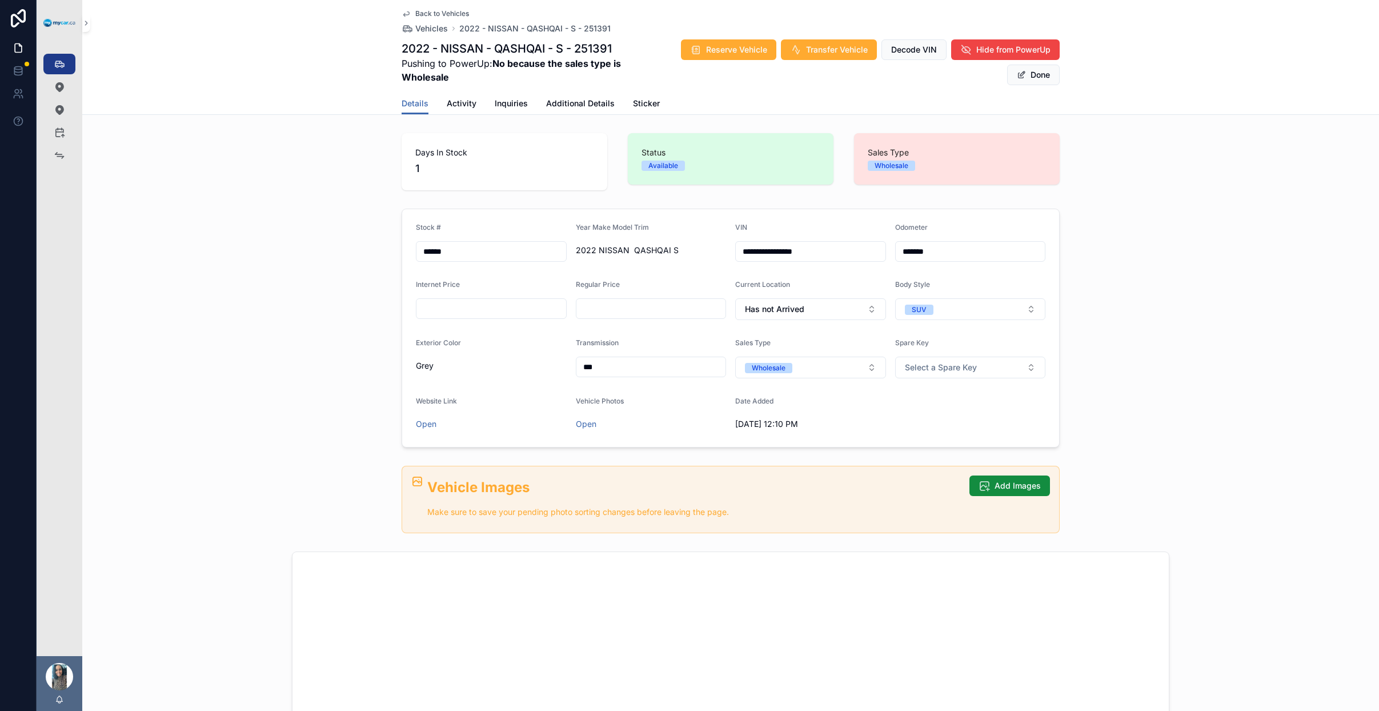
click at [827, 311] on button "Has not Arrived" at bounding box center [810, 309] width 151 height 22
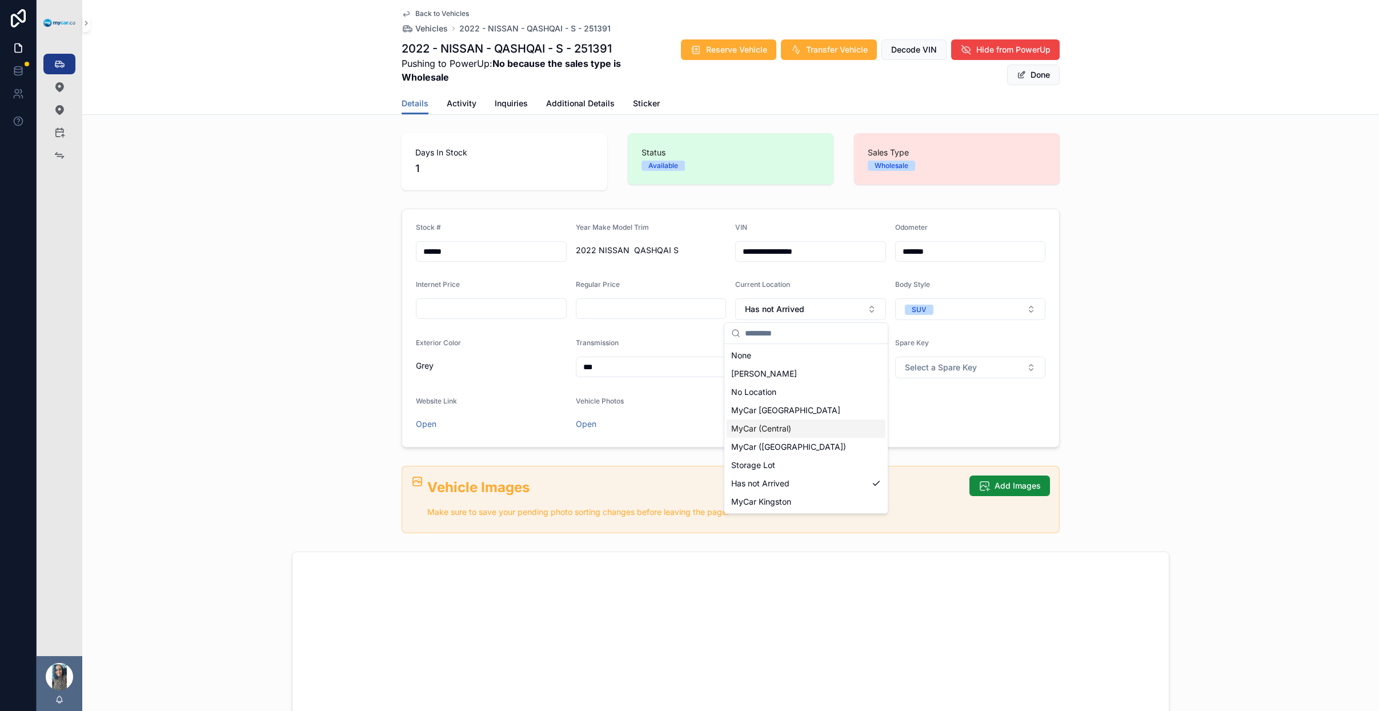
click at [825, 432] on div "MyCar (Central)" at bounding box center [806, 428] width 159 height 18
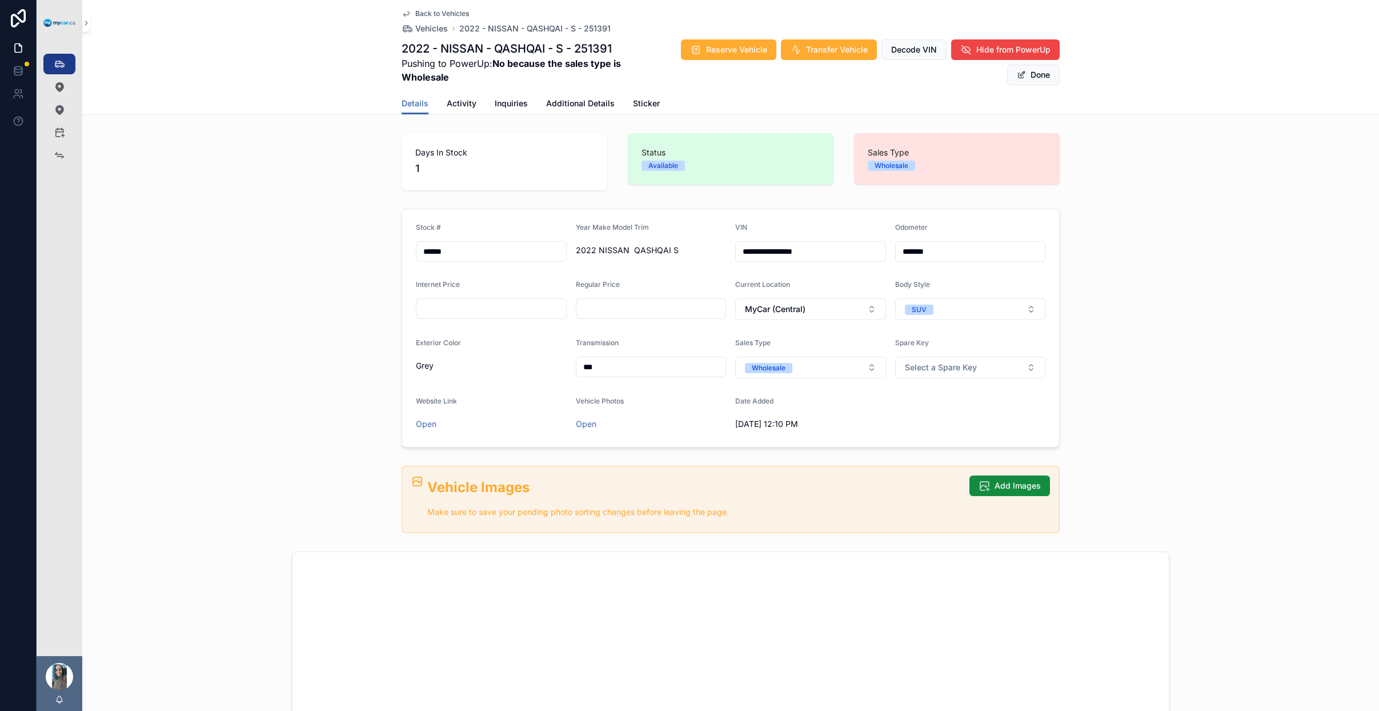
click at [1033, 78] on button "Done" at bounding box center [1033, 75] width 53 height 21
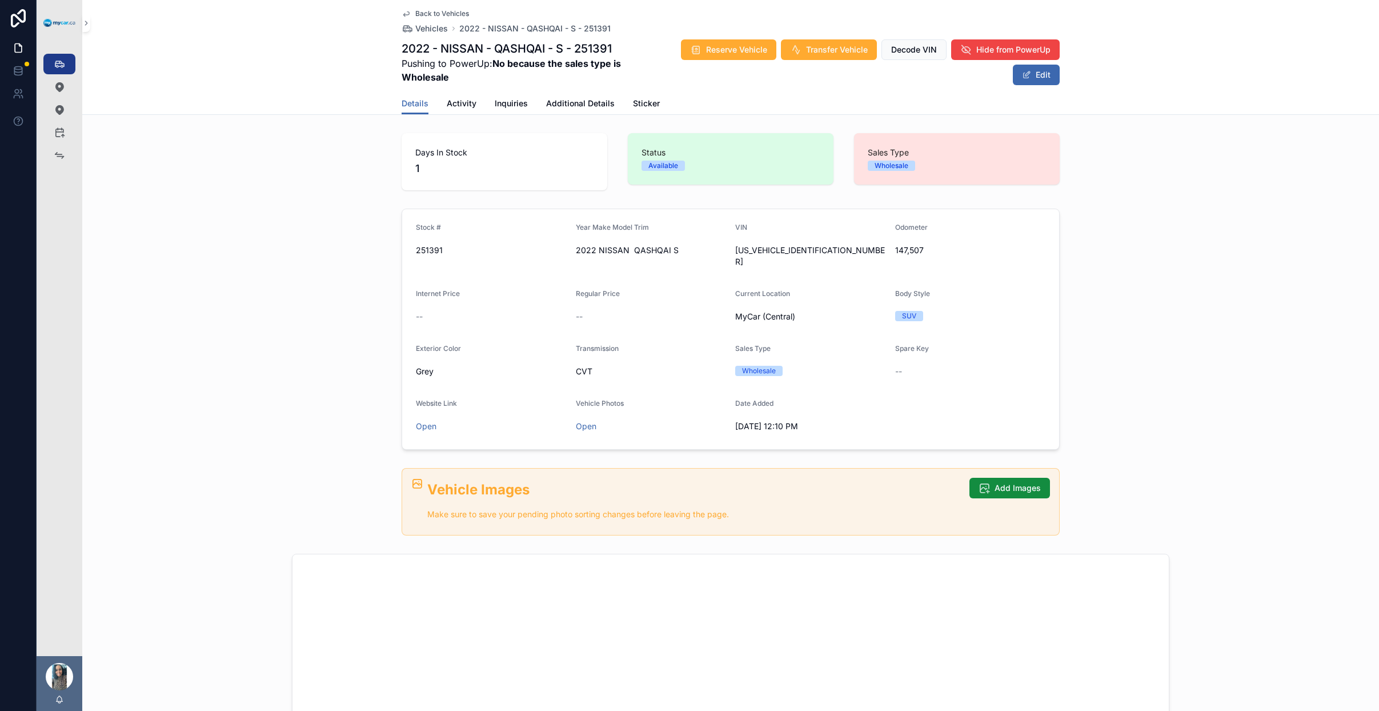
click at [727, 52] on span "Reserve Vehicle" at bounding box center [736, 49] width 61 height 11
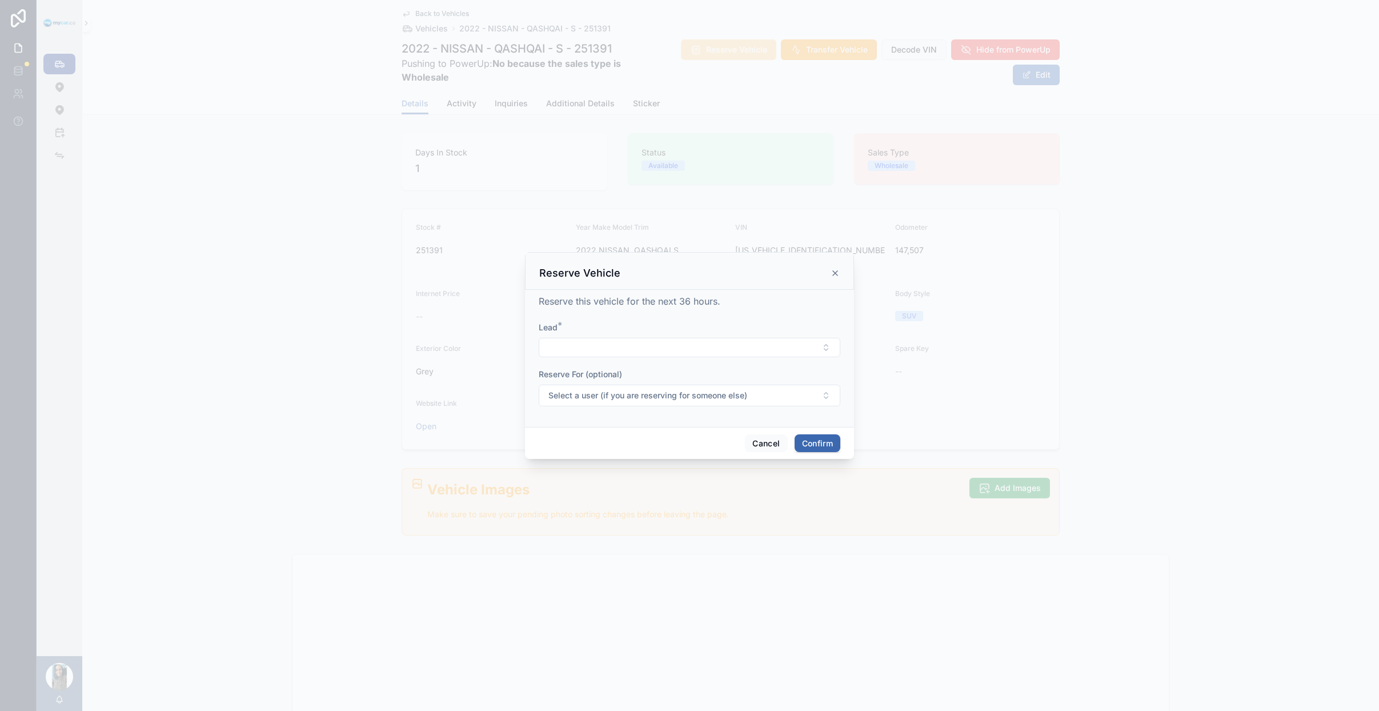
click at [663, 342] on button "Select Button" at bounding box center [690, 347] width 302 height 19
drag, startPoint x: 836, startPoint y: 274, endPoint x: 818, endPoint y: 336, distance: 64.4
click at [836, 275] on icon at bounding box center [835, 273] width 9 height 9
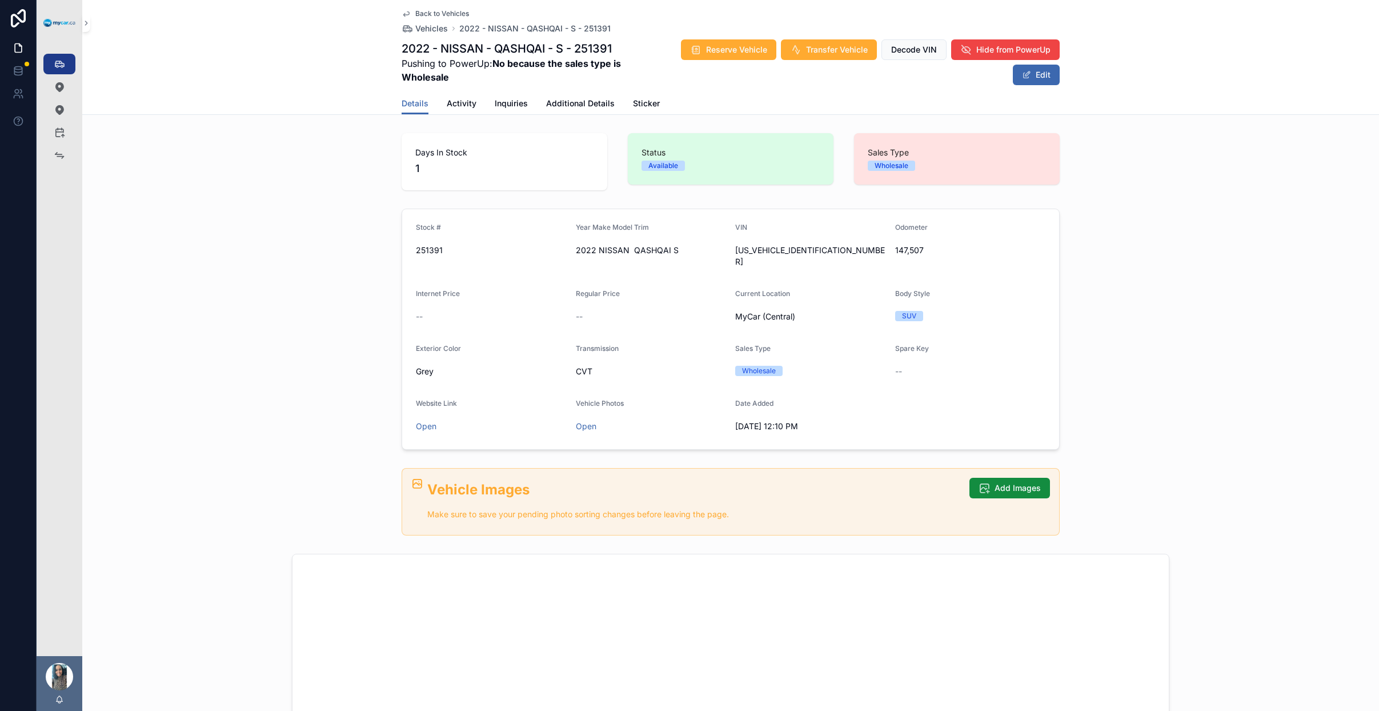
click at [1025, 81] on button "Edit" at bounding box center [1036, 75] width 47 height 21
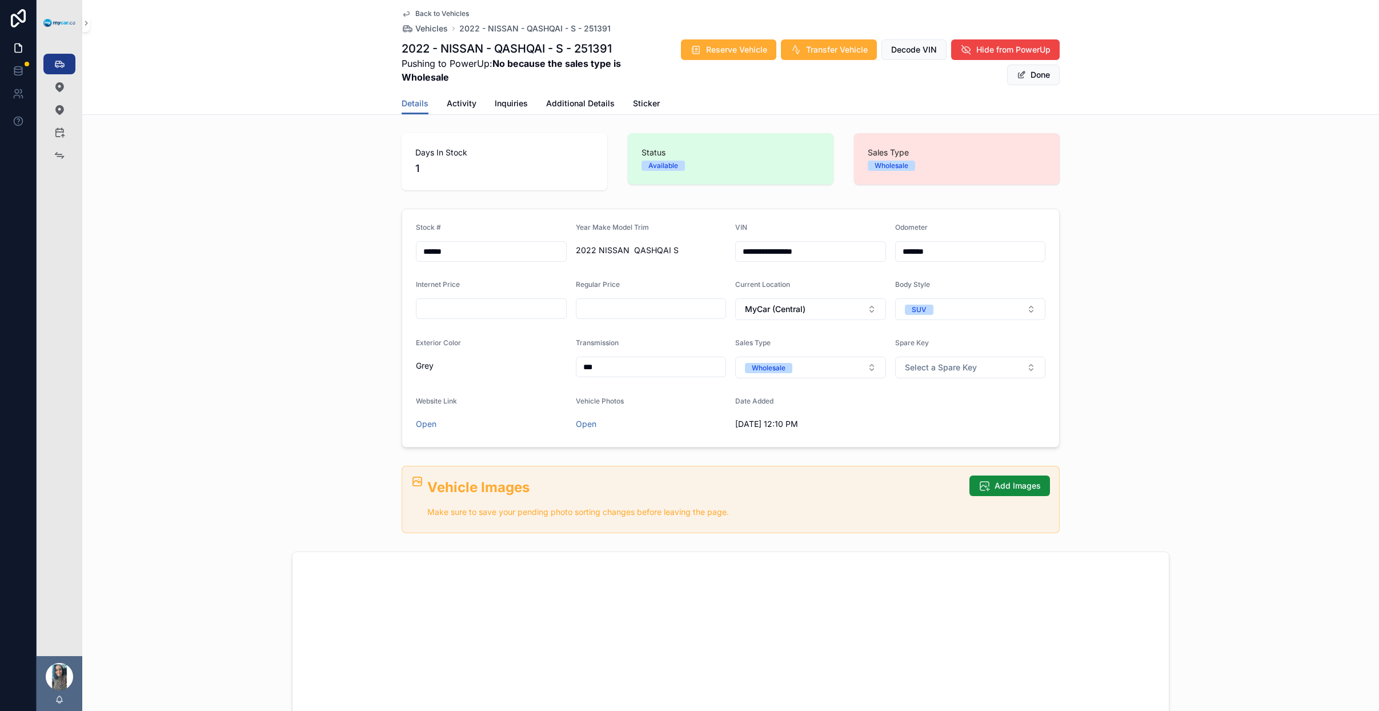
click at [819, 310] on button "MyCar (Central)" at bounding box center [810, 309] width 151 height 22
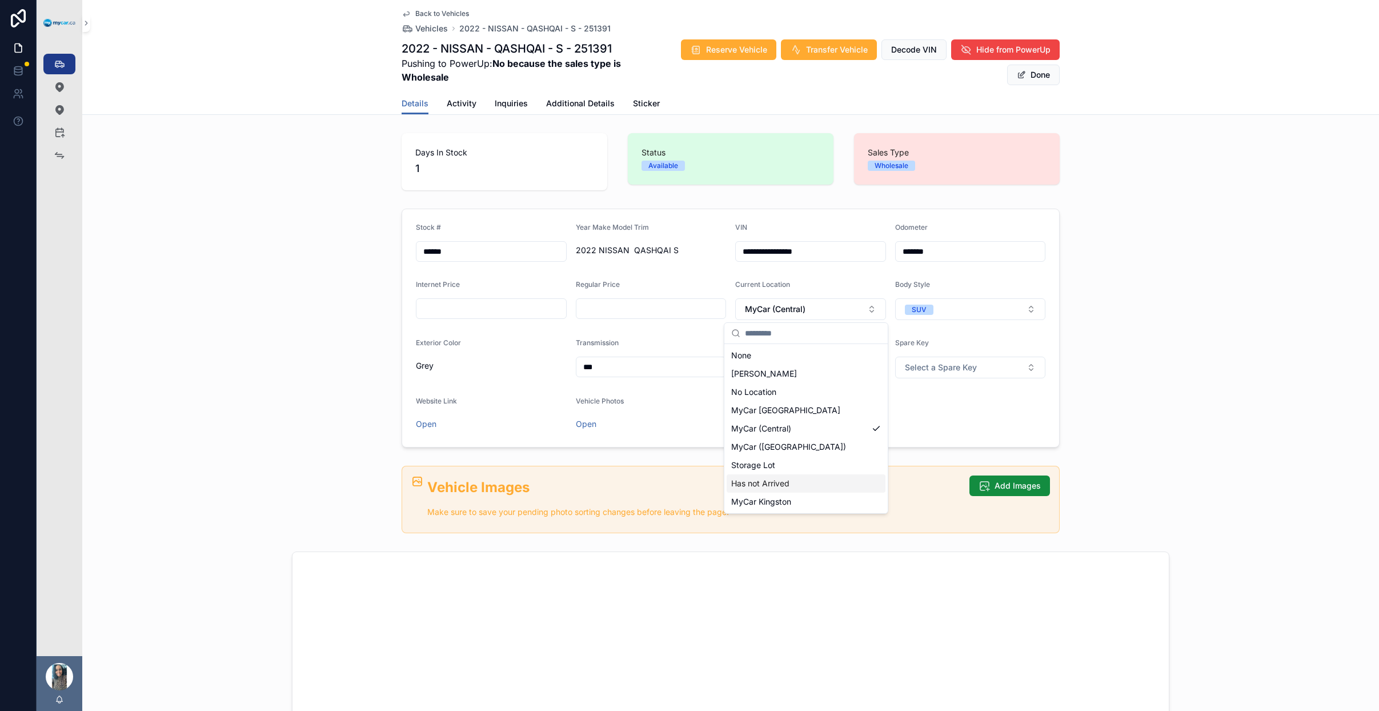
click at [813, 479] on div "Has not Arrived" at bounding box center [806, 483] width 159 height 18
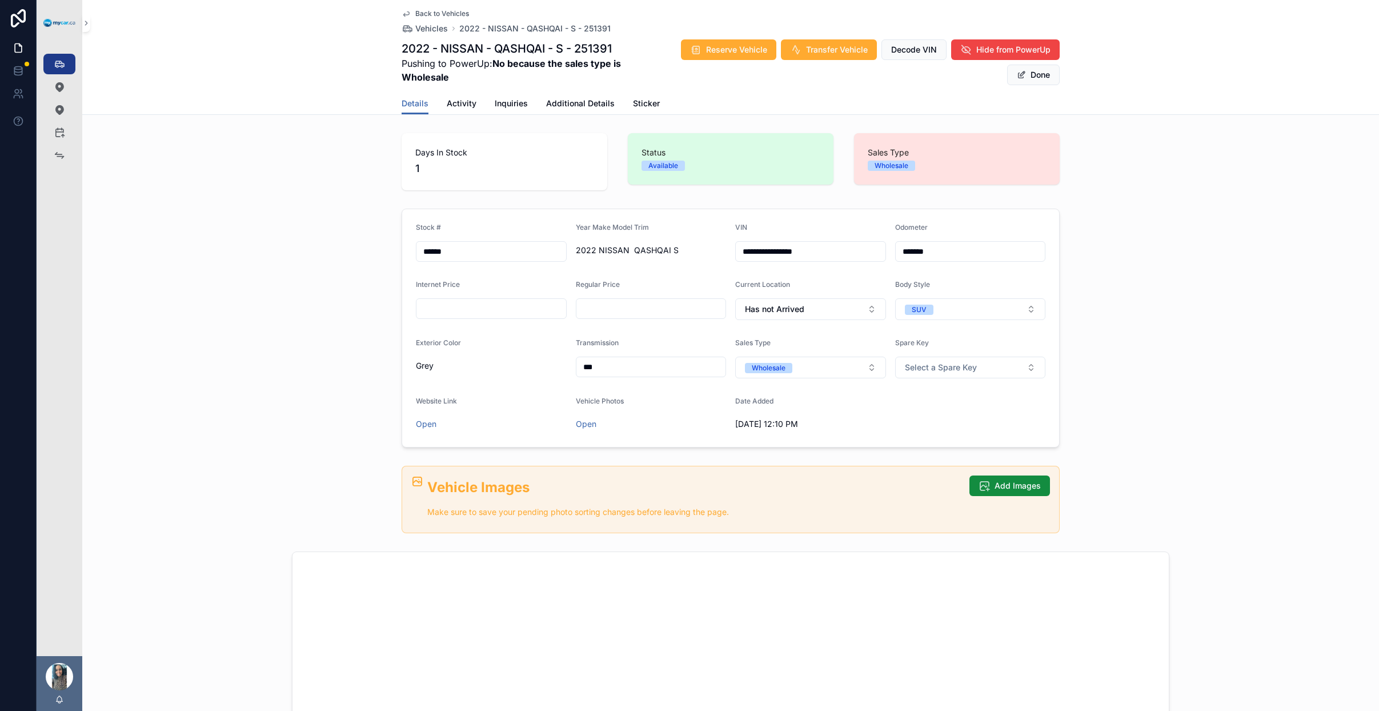
click at [1042, 79] on button "Done" at bounding box center [1033, 75] width 53 height 21
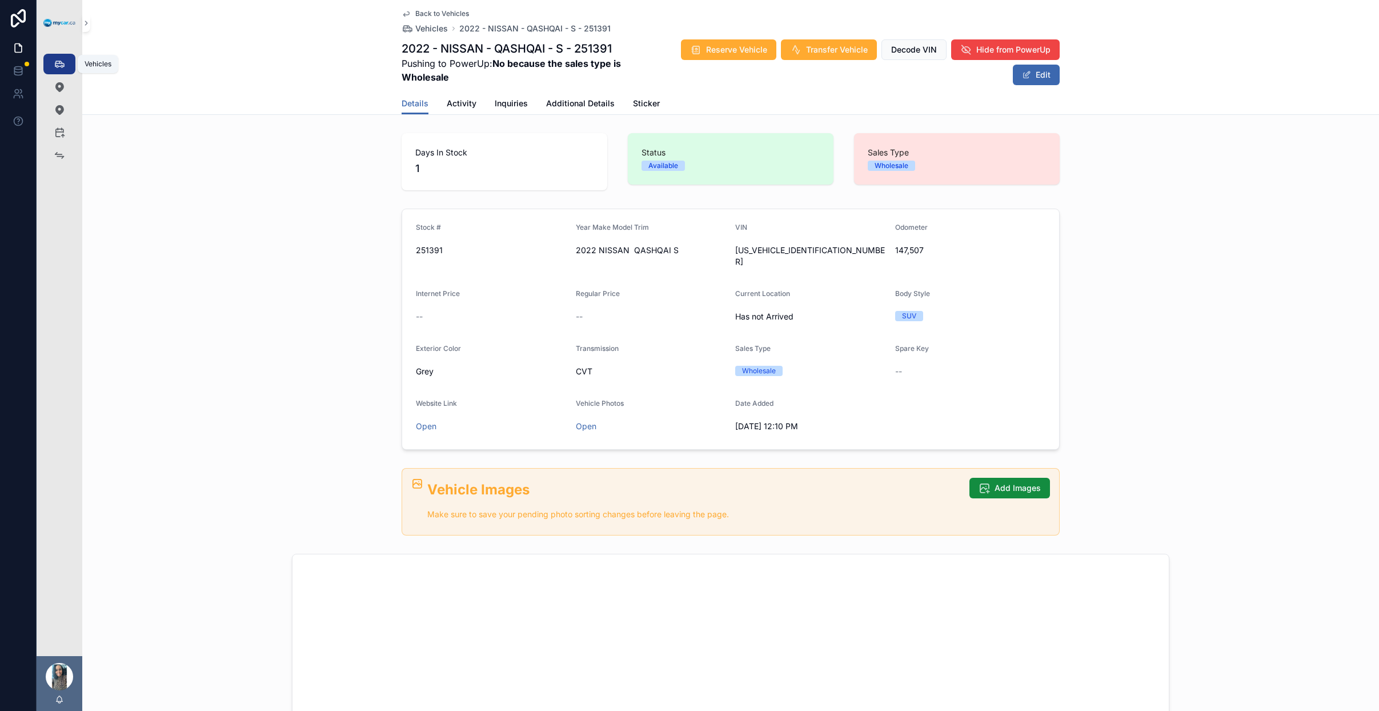
click at [62, 61] on icon "scrollable content" at bounding box center [59, 63] width 11 height 11
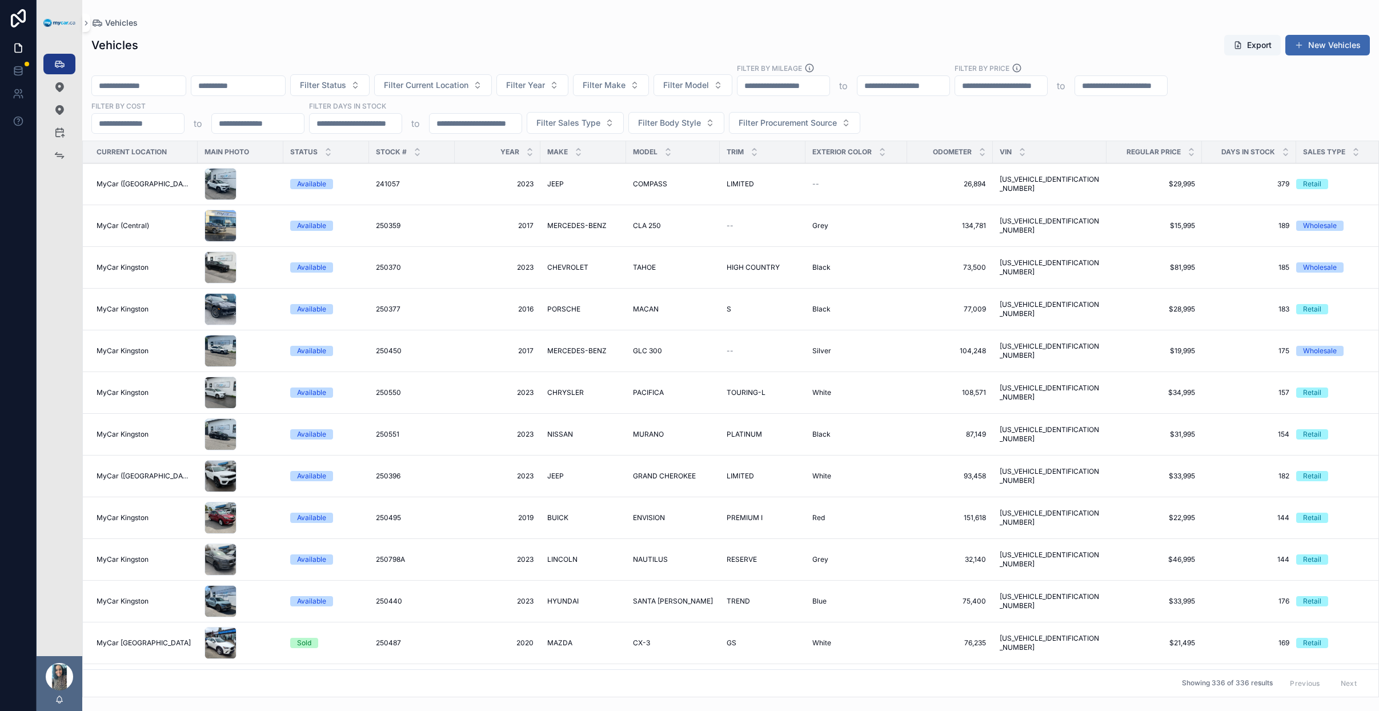
click at [262, 83] on input "scrollable content" at bounding box center [238, 86] width 94 height 16
paste input "**********"
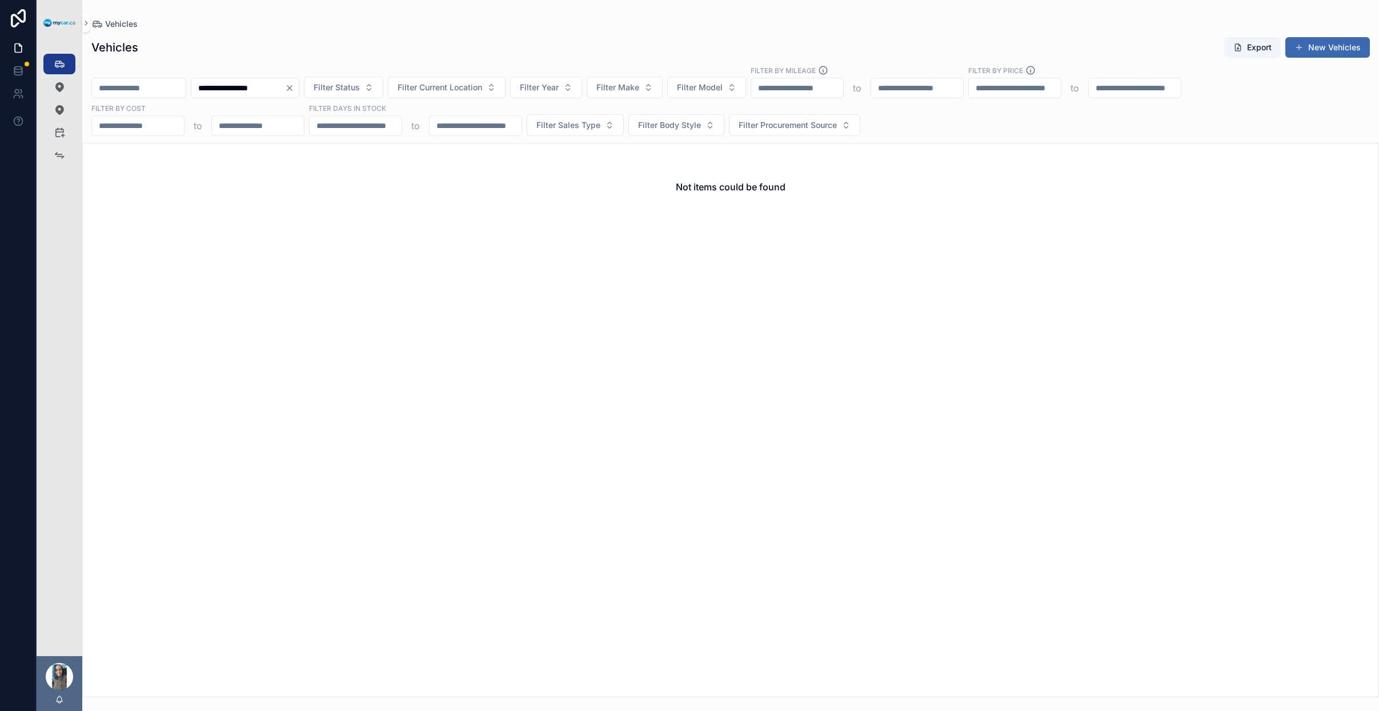
type input "**********"
click at [292, 87] on icon "Clear" at bounding box center [289, 88] width 5 height 5
